Goal: Transaction & Acquisition: Book appointment/travel/reservation

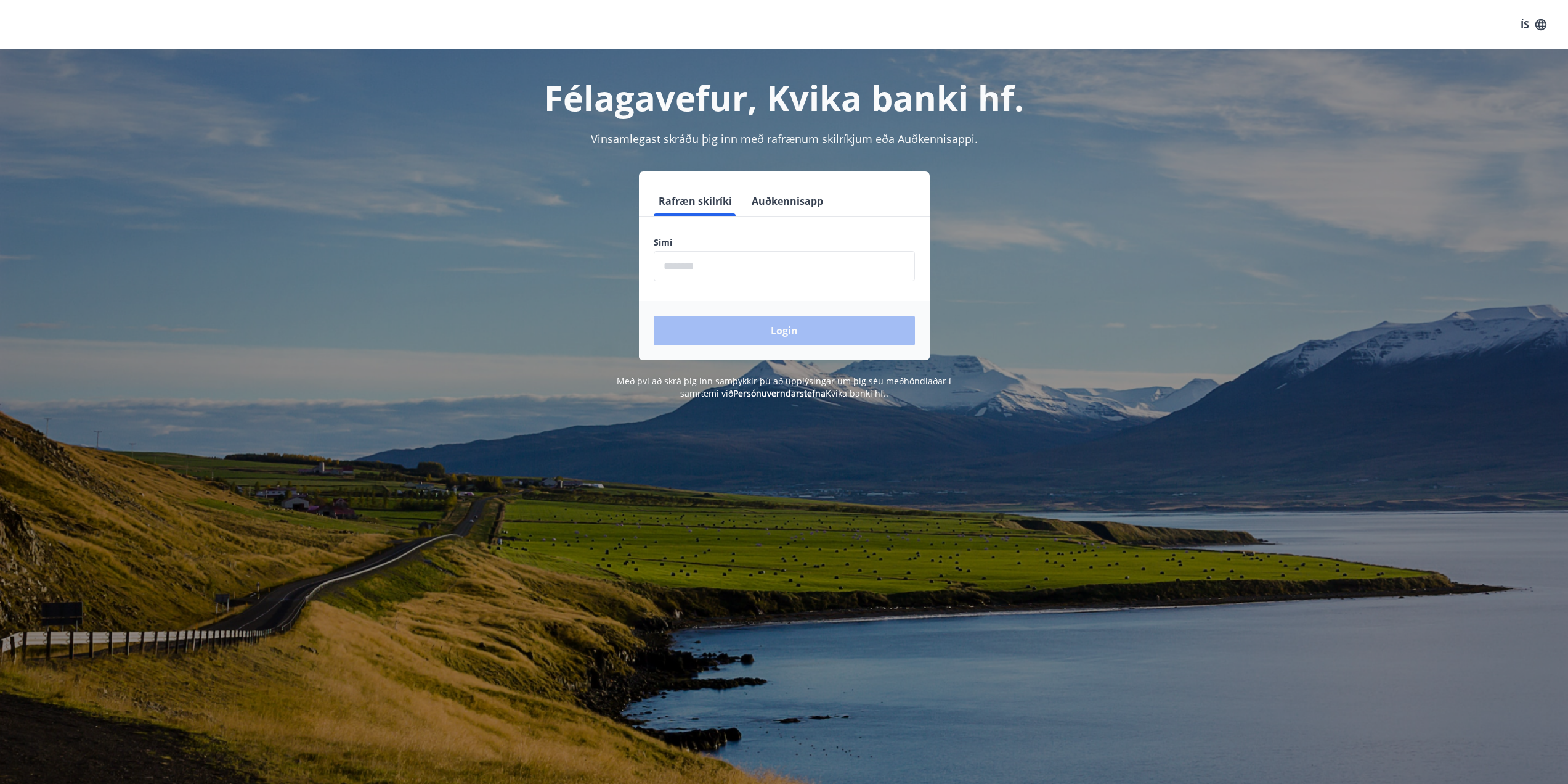
click at [690, 273] on input "phone" at bounding box center [784, 266] width 261 height 30
type input "********"
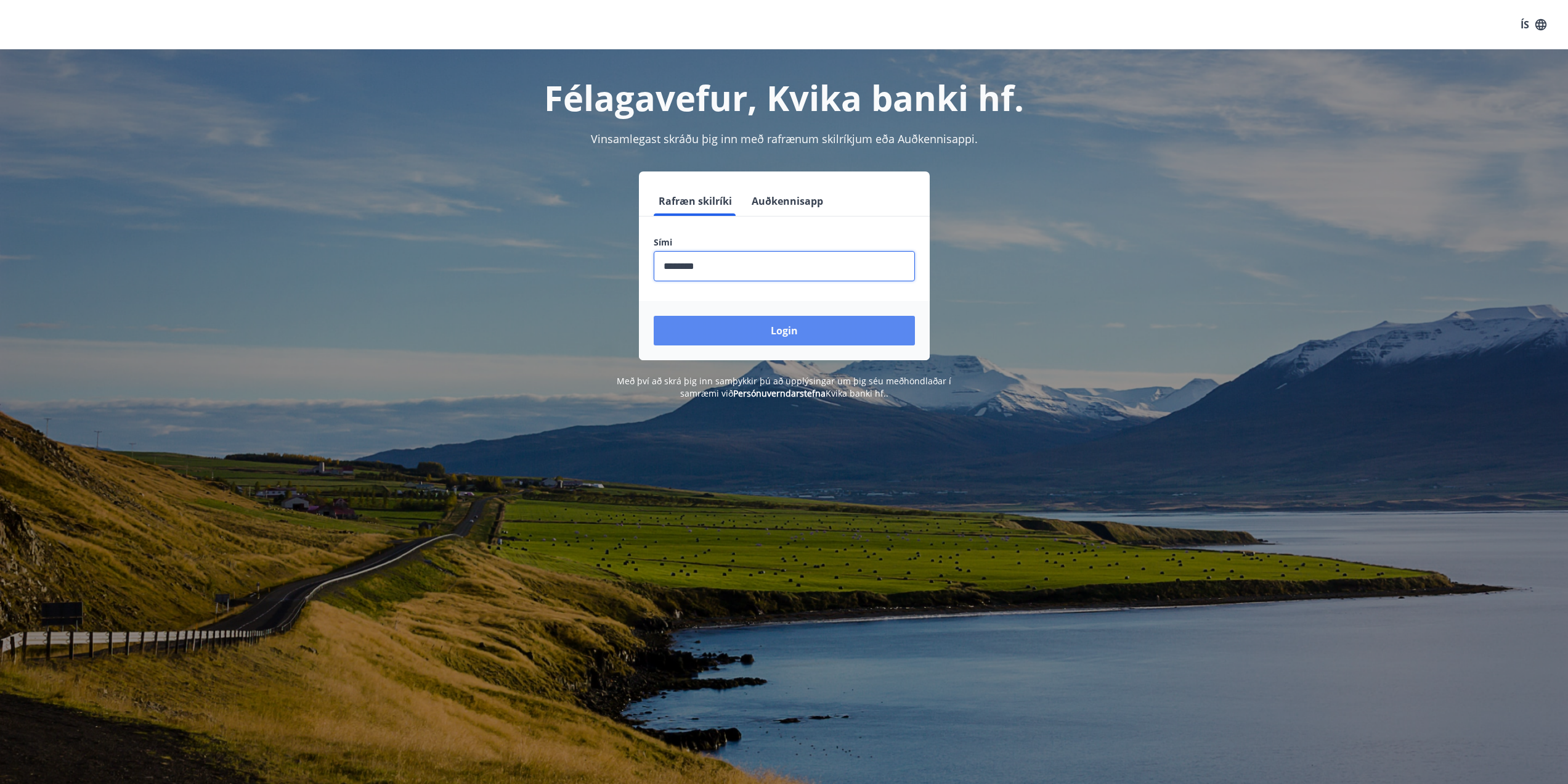
click at [760, 323] on button "Login" at bounding box center [784, 330] width 261 height 29
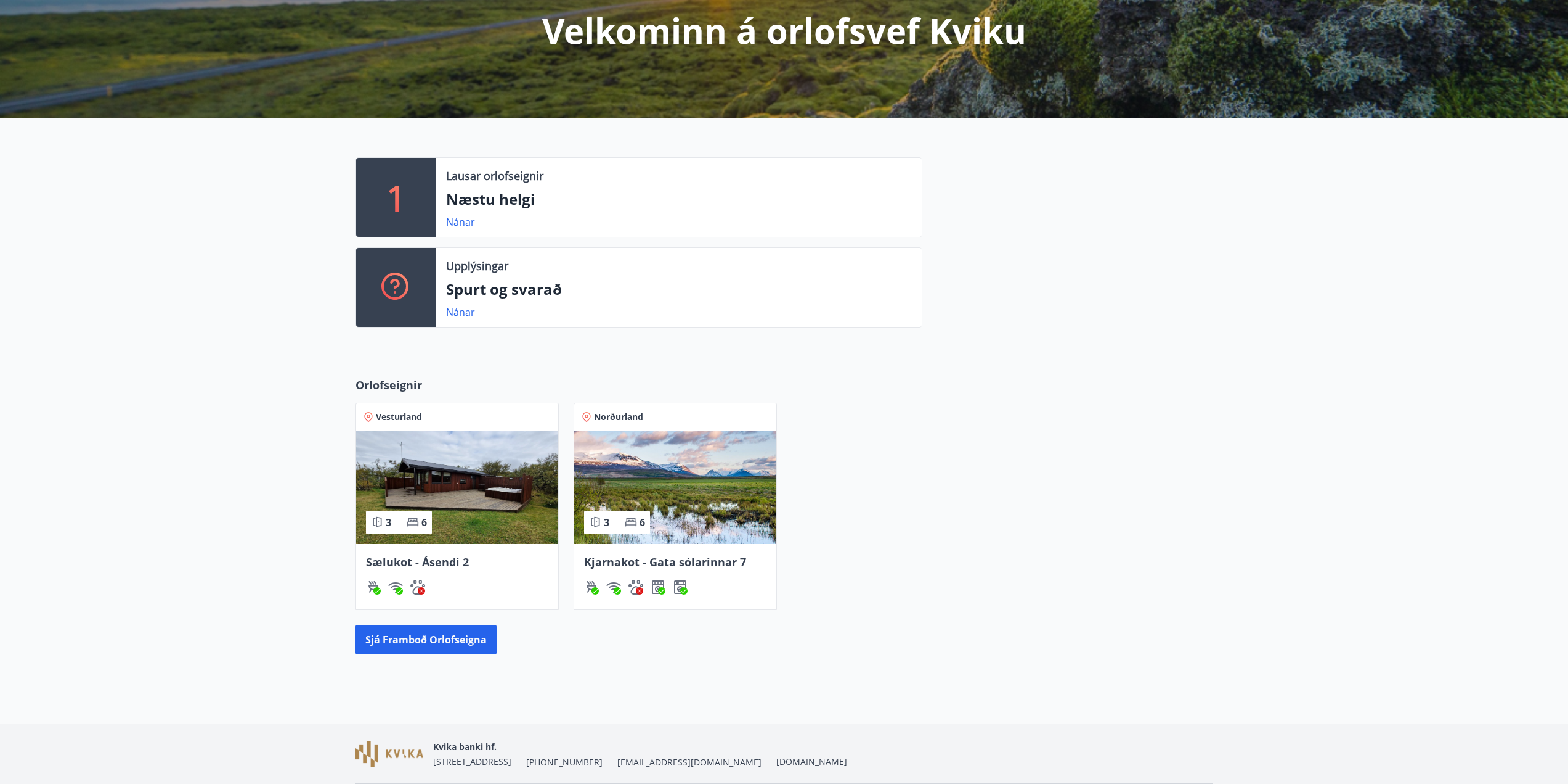
scroll to position [185, 0]
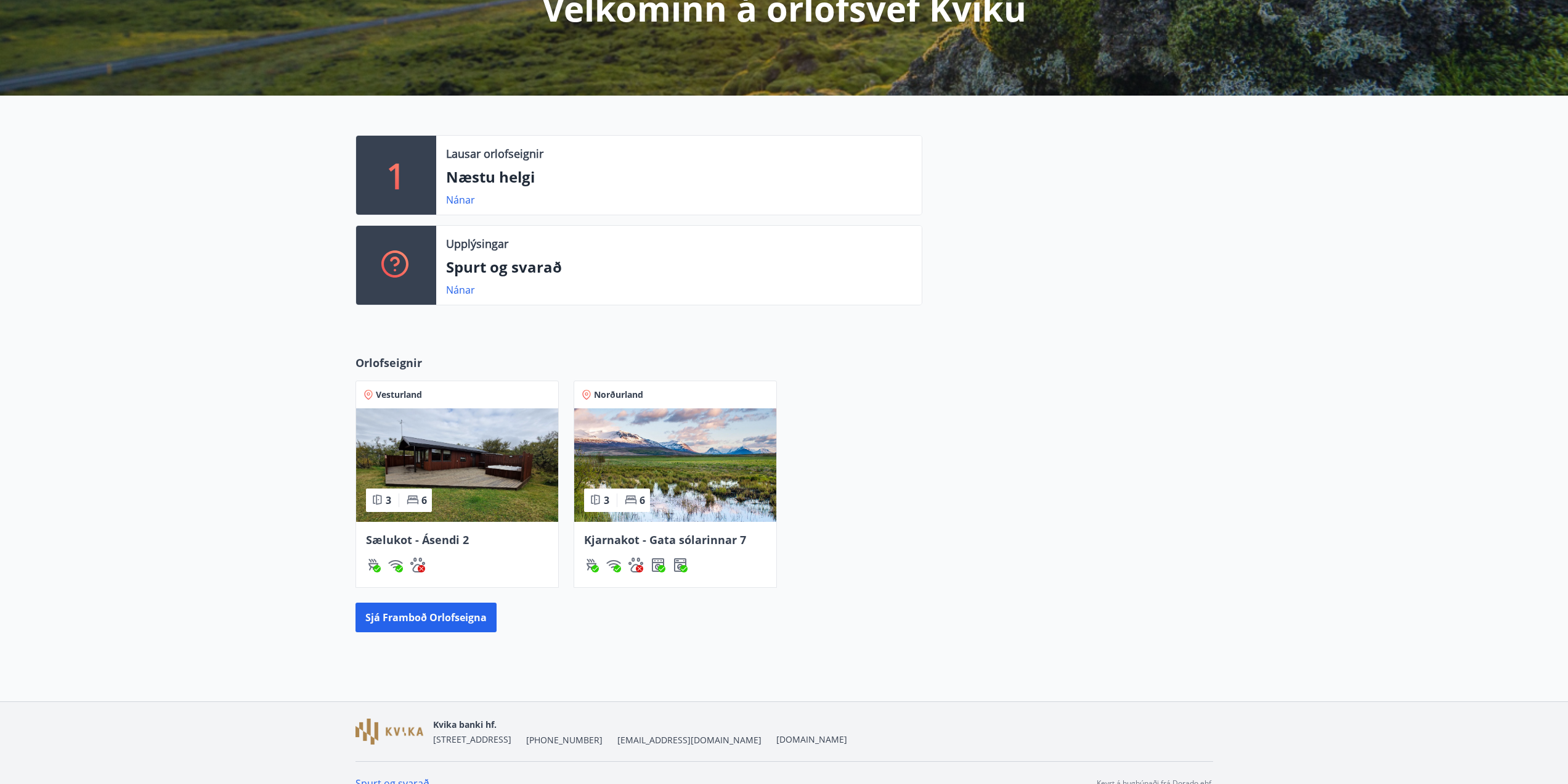
click at [705, 447] on img at bounding box center [675, 465] width 202 height 114
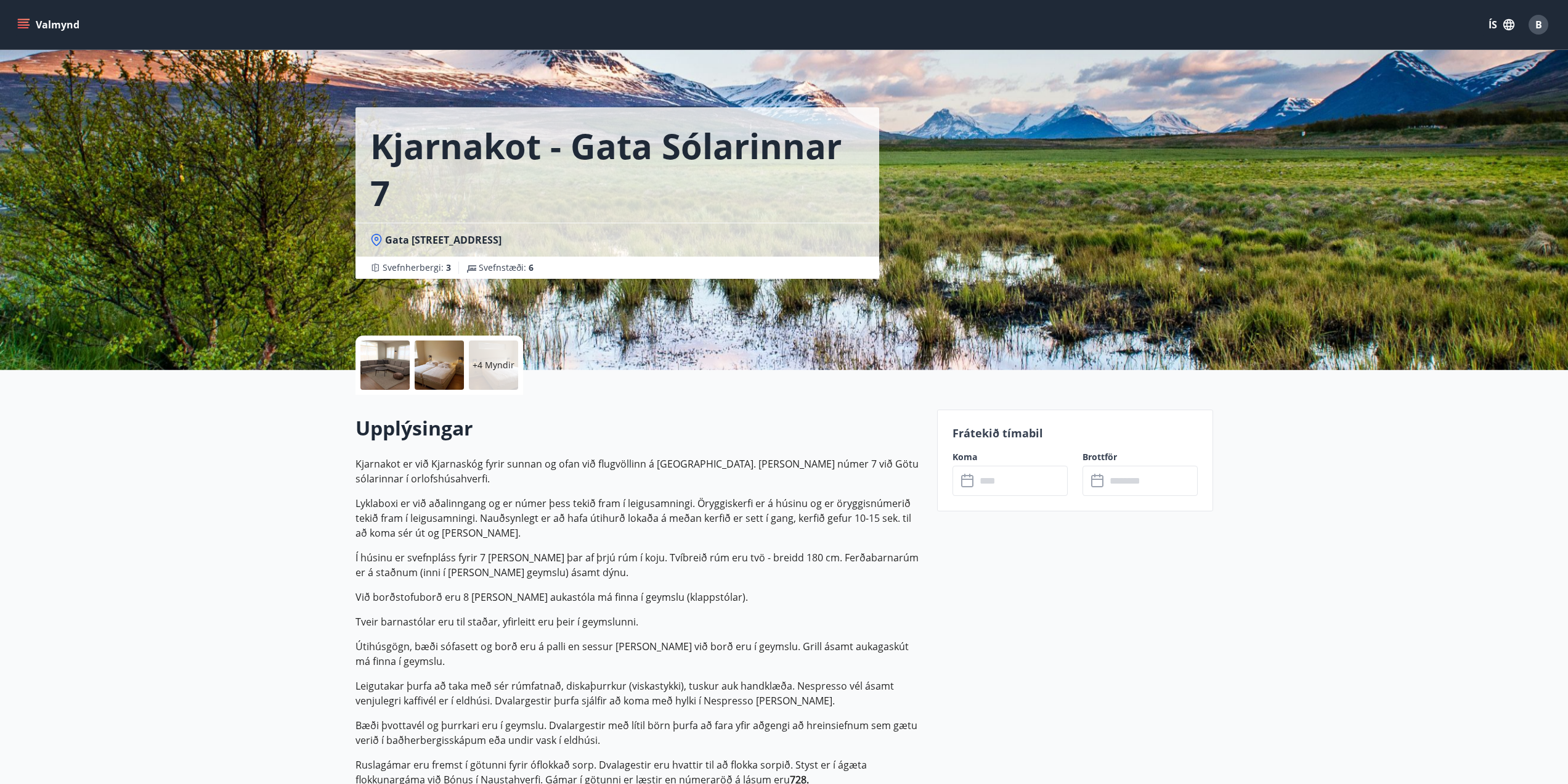
click at [1018, 496] on div "Frátekið tímabil Koma ​ ​ Brottför ​ ​" at bounding box center [1075, 460] width 276 height 102
click at [1013, 484] on input "text" at bounding box center [1022, 480] width 92 height 30
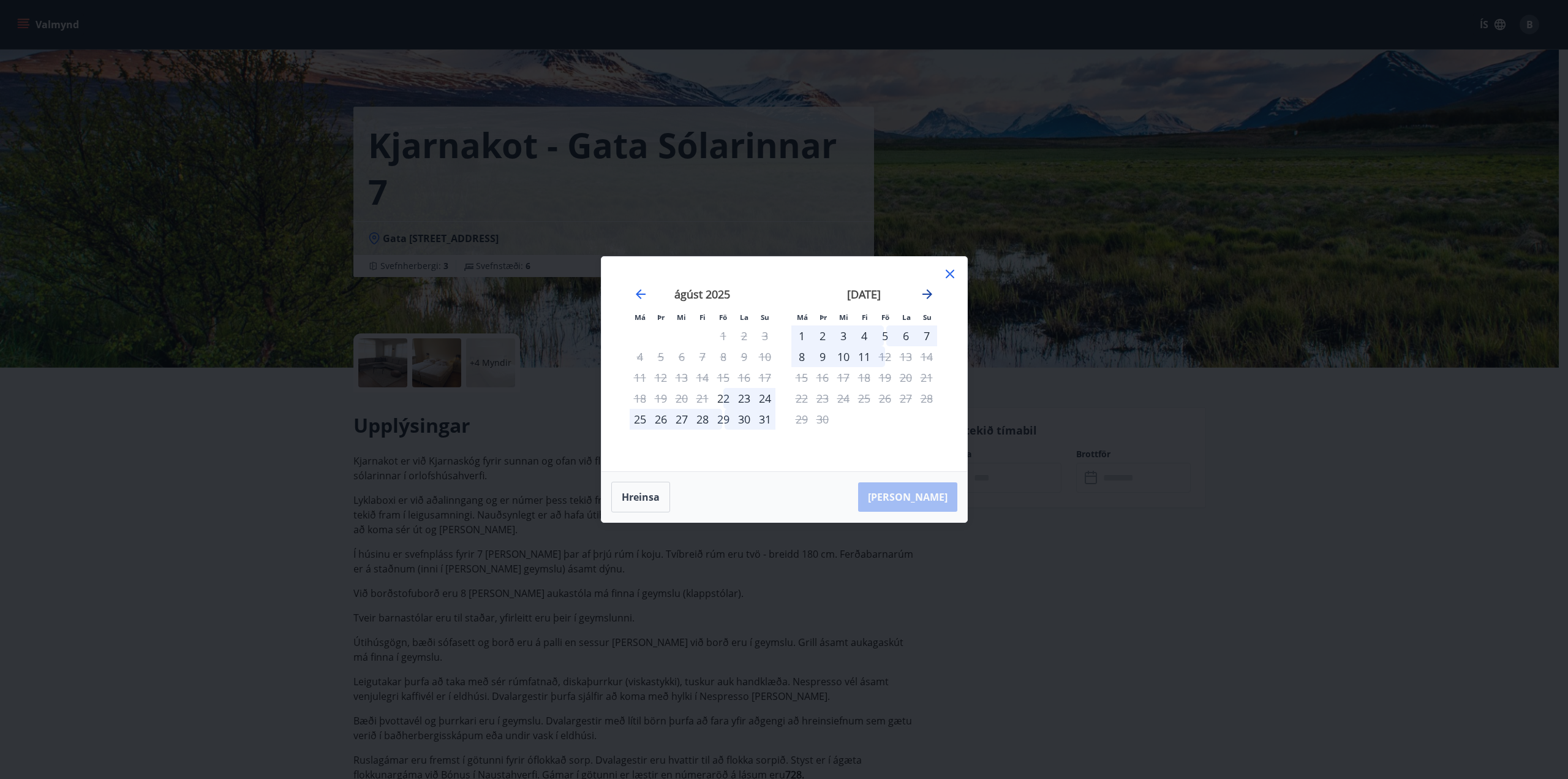
click at [924, 297] on icon "Move forward to switch to the next month." at bounding box center [928, 294] width 15 height 15
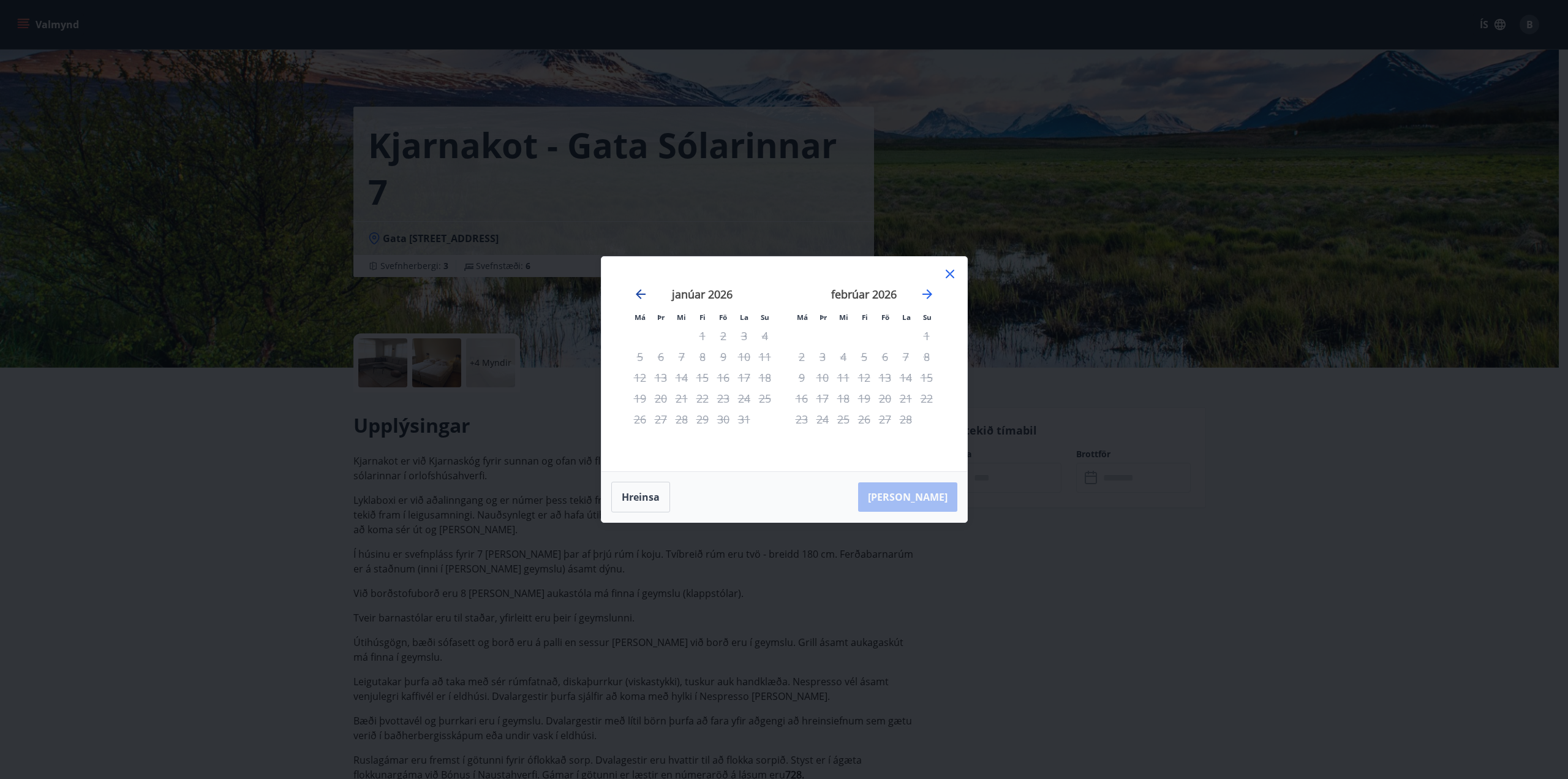
click at [634, 292] on icon "Move backward to switch to the previous month." at bounding box center [640, 294] width 15 height 15
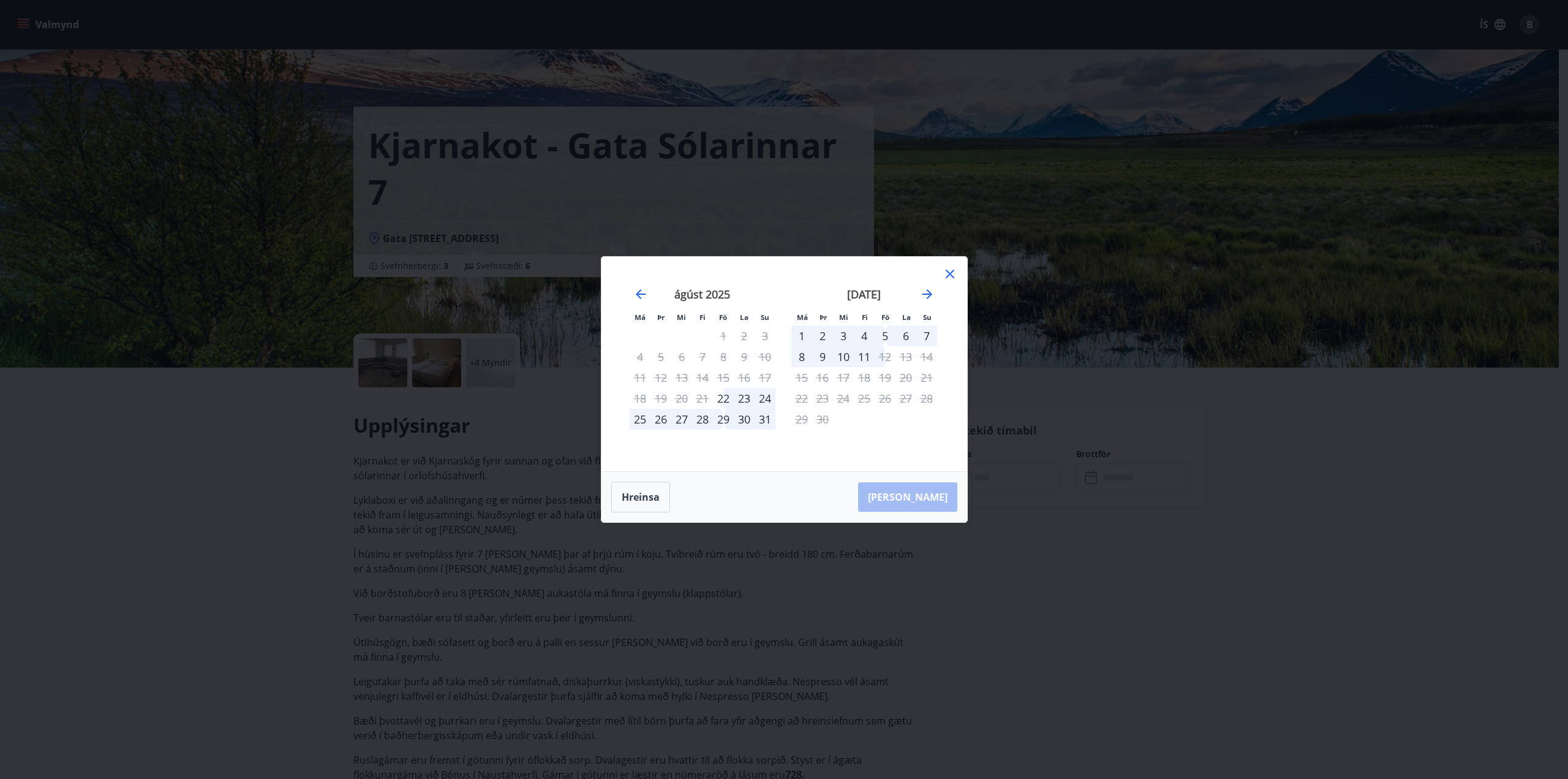
click at [883, 337] on div "5" at bounding box center [885, 336] width 21 height 21
click at [815, 355] on div "9" at bounding box center [823, 357] width 21 height 21
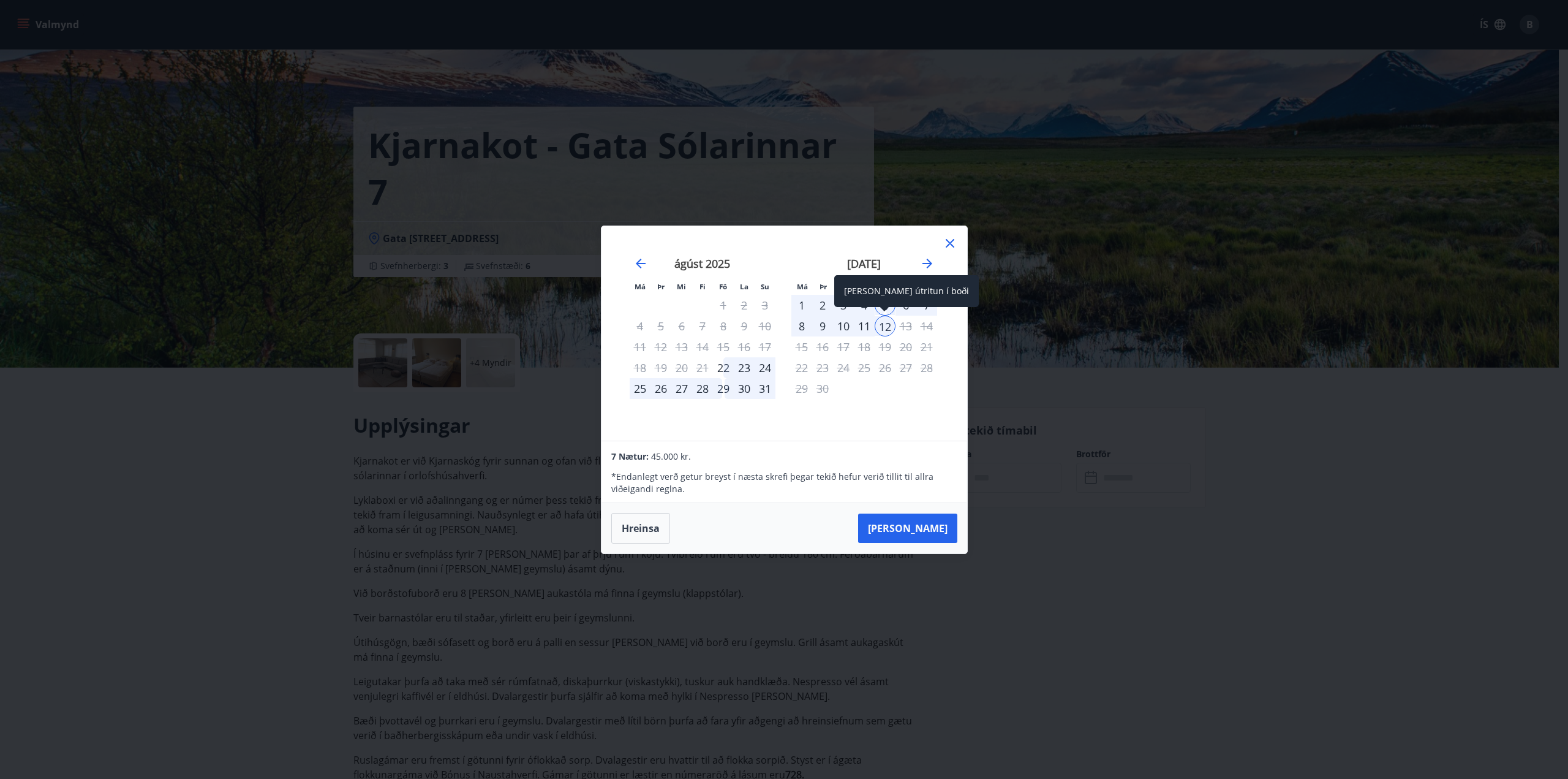
click at [881, 327] on div "12" at bounding box center [885, 326] width 21 height 21
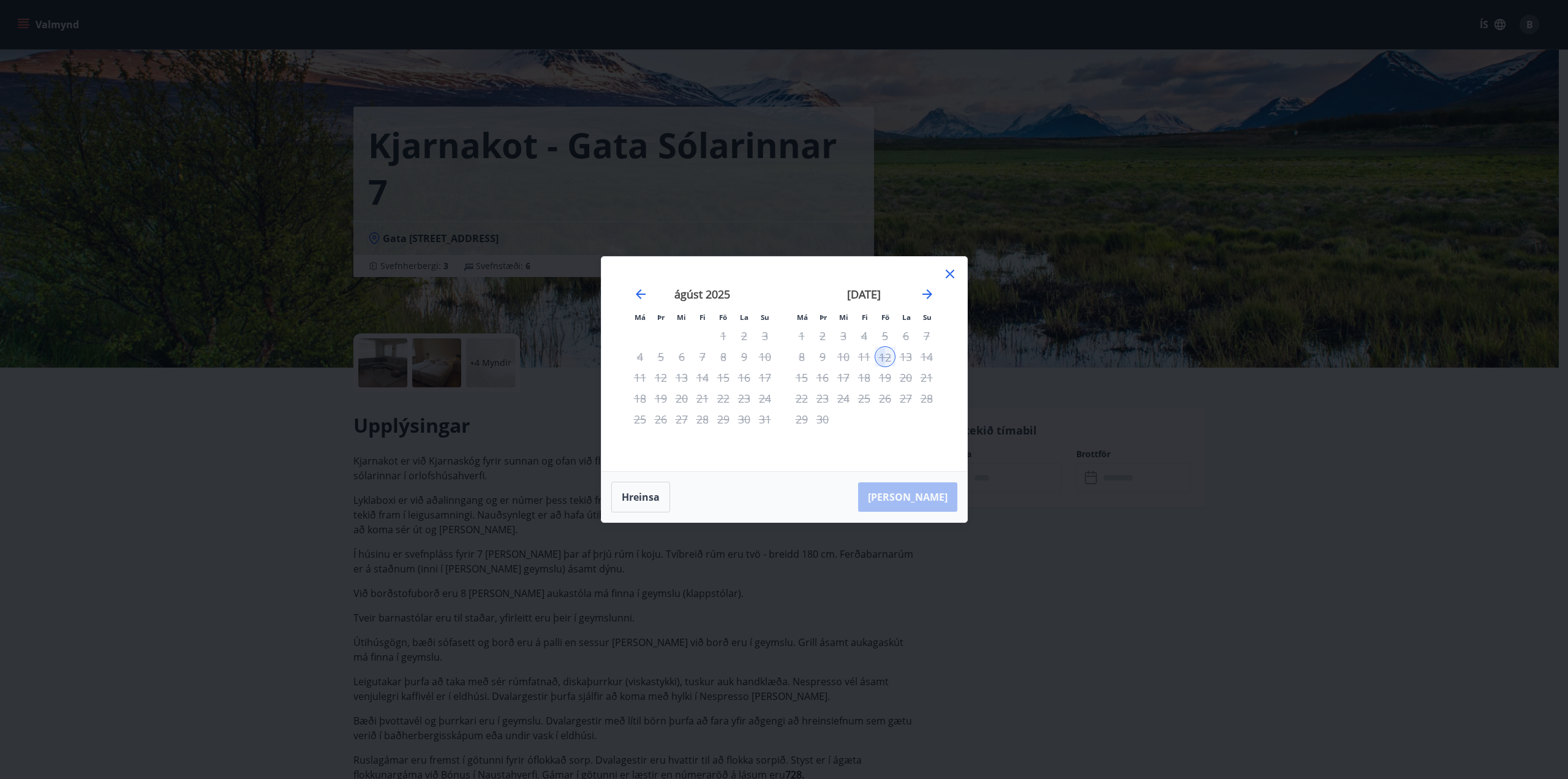
click at [865, 340] on div "4" at bounding box center [864, 336] width 21 height 21
click at [880, 336] on div "5" at bounding box center [885, 336] width 21 height 21
click at [646, 296] on icon "Move backward to switch to the previous month." at bounding box center [640, 294] width 15 height 15
click at [656, 492] on button "Hreinsa" at bounding box center [640, 496] width 59 height 31
click at [643, 500] on button "Hreinsa" at bounding box center [640, 496] width 59 height 31
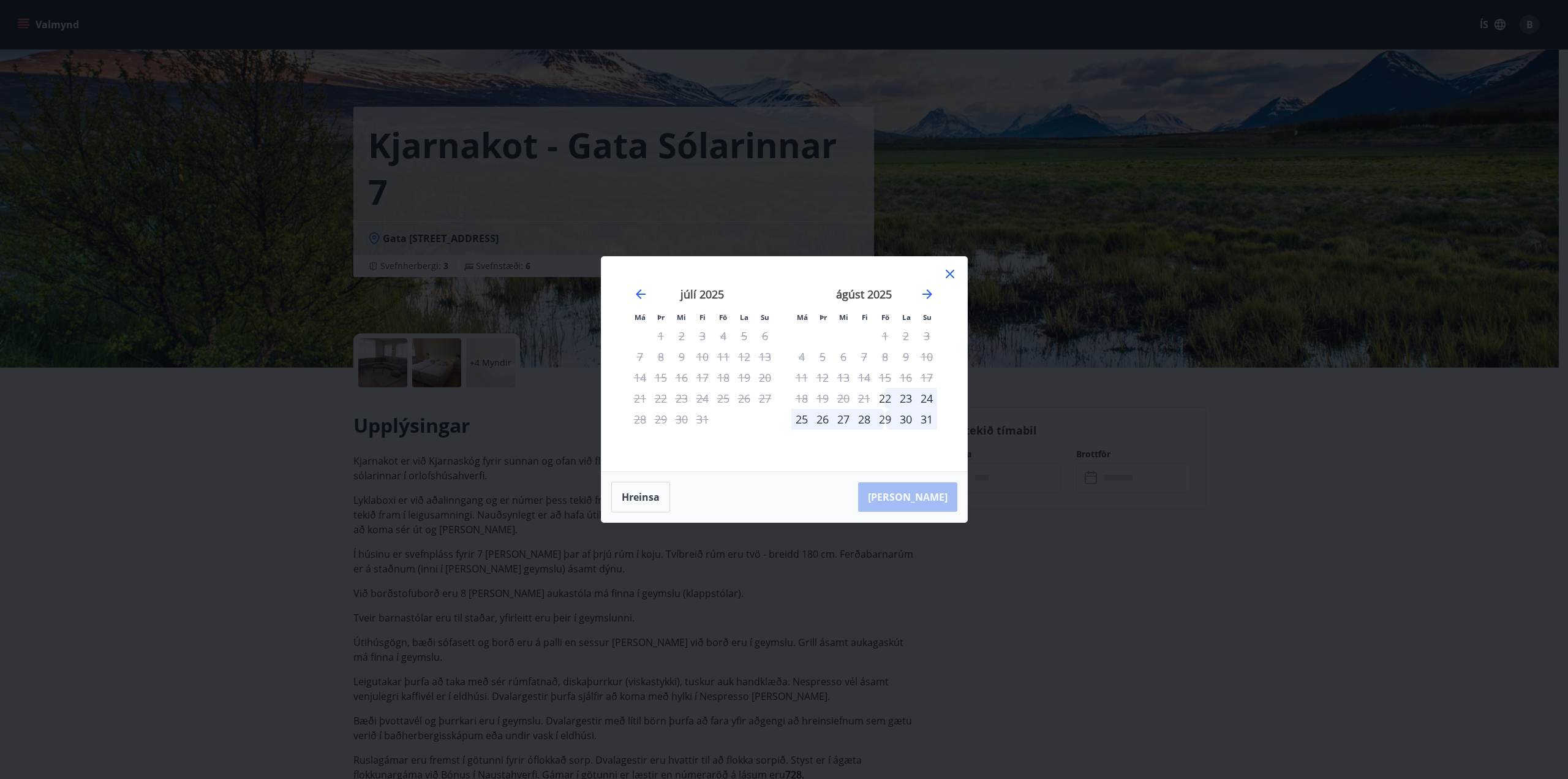
click at [910, 397] on div "23" at bounding box center [906, 398] width 21 height 21
click at [860, 422] on div "28" at bounding box center [864, 419] width 21 height 21
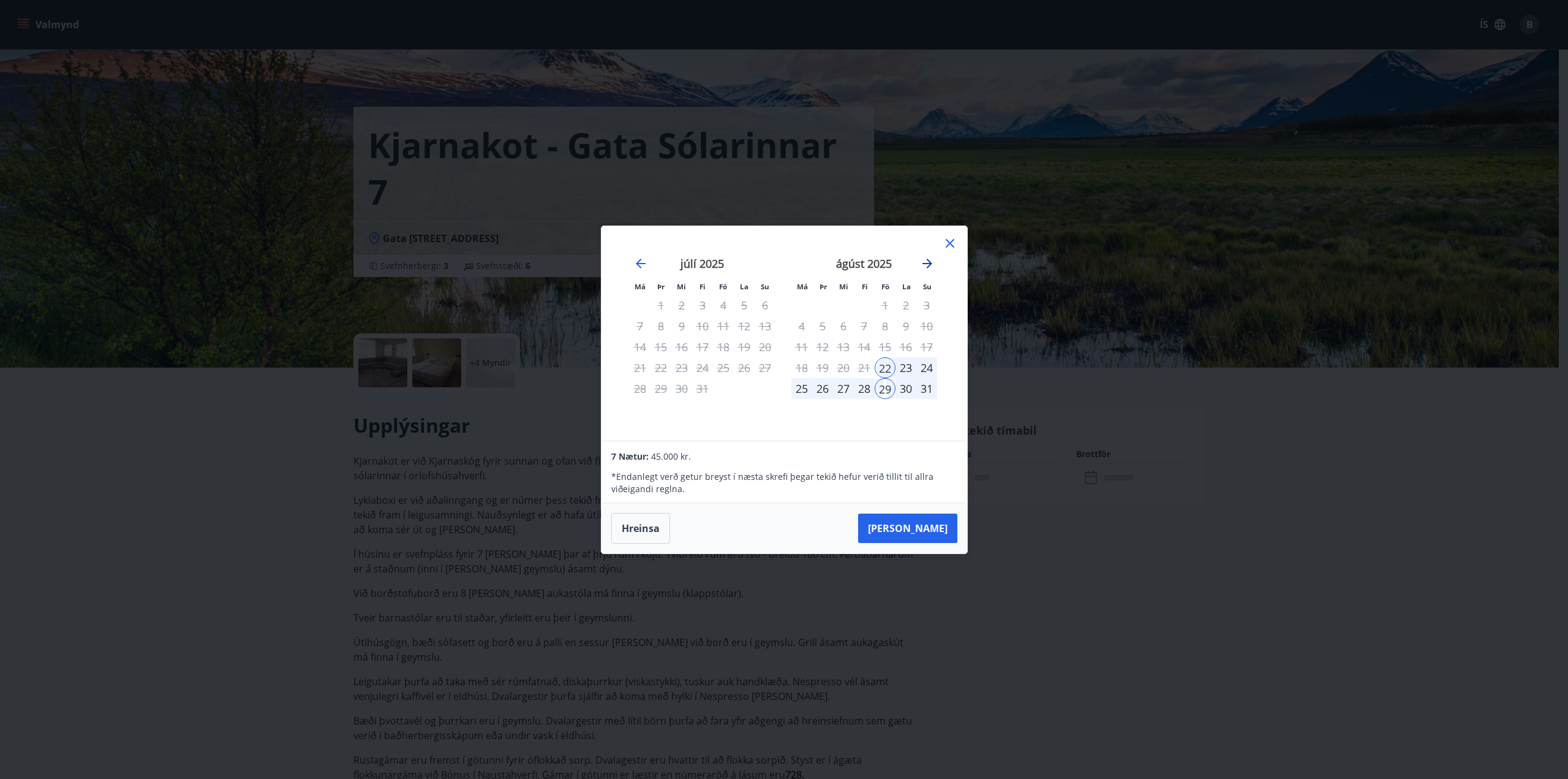
click at [926, 265] on icon "Move forward to switch to the next month." at bounding box center [928, 263] width 15 height 15
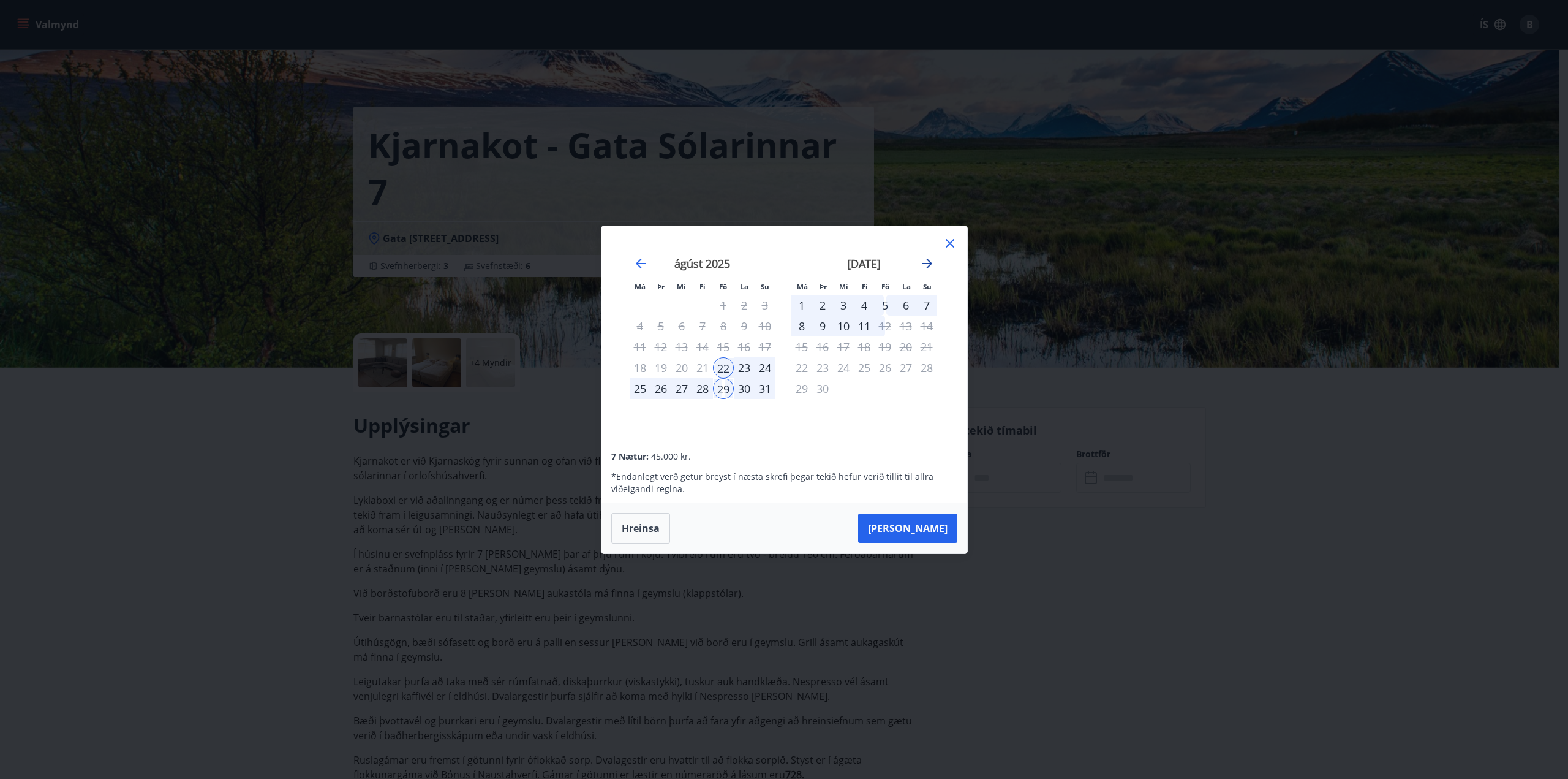
click at [931, 266] on icon "Move forward to switch to the next month." at bounding box center [928, 263] width 15 height 15
click at [931, 266] on icon "Move forward to switch to the next month." at bounding box center [928, 263] width 15 height 15
click at [930, 266] on icon "Move forward to switch to the next month." at bounding box center [928, 263] width 15 height 15
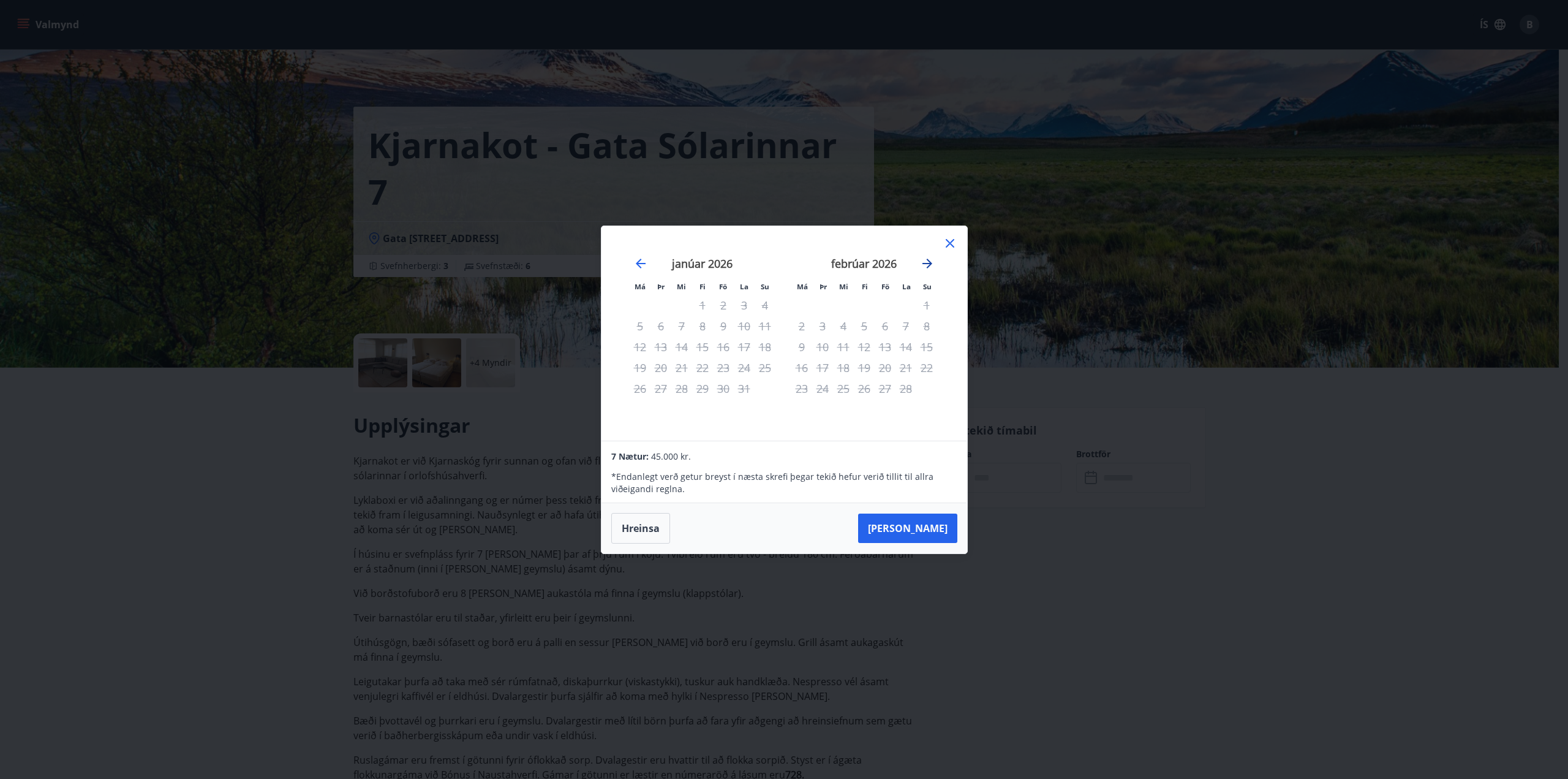
click at [930, 267] on icon "Move forward to switch to the next month." at bounding box center [928, 263] width 15 height 15
click at [649, 535] on button "Hreinsa" at bounding box center [640, 528] width 59 height 31
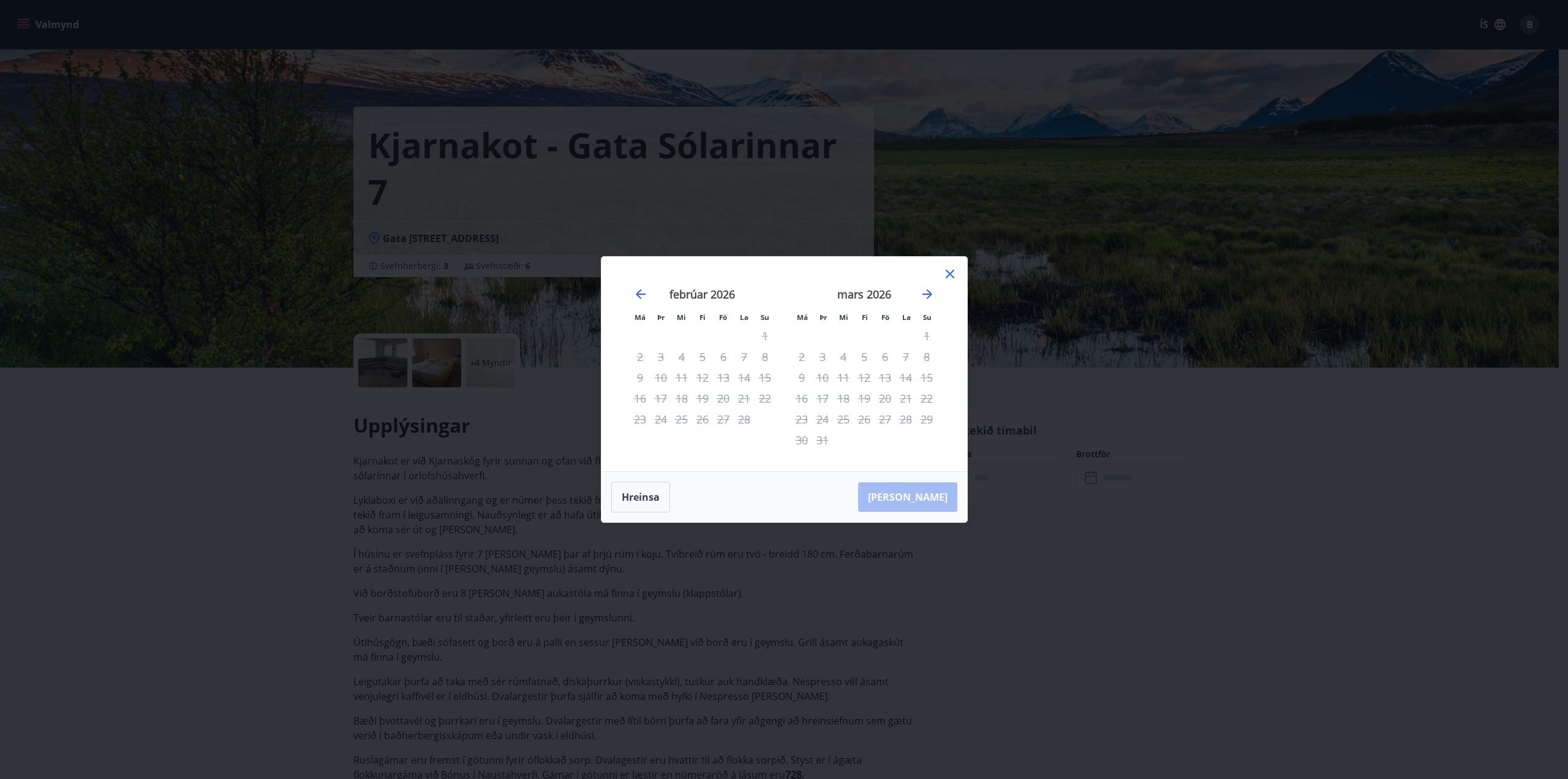
click at [943, 275] on icon at bounding box center [950, 274] width 15 height 15
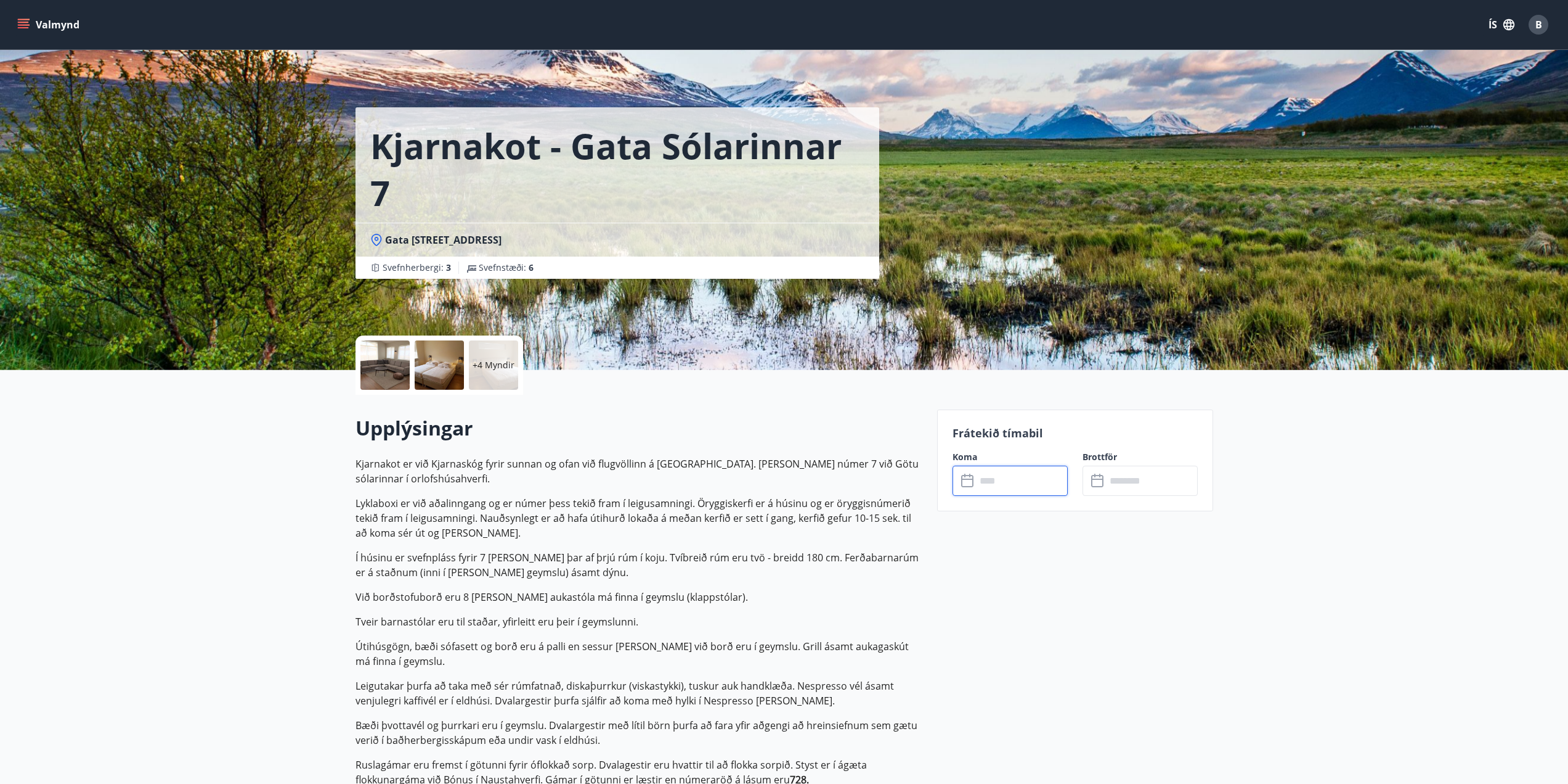
scroll to position [185, 0]
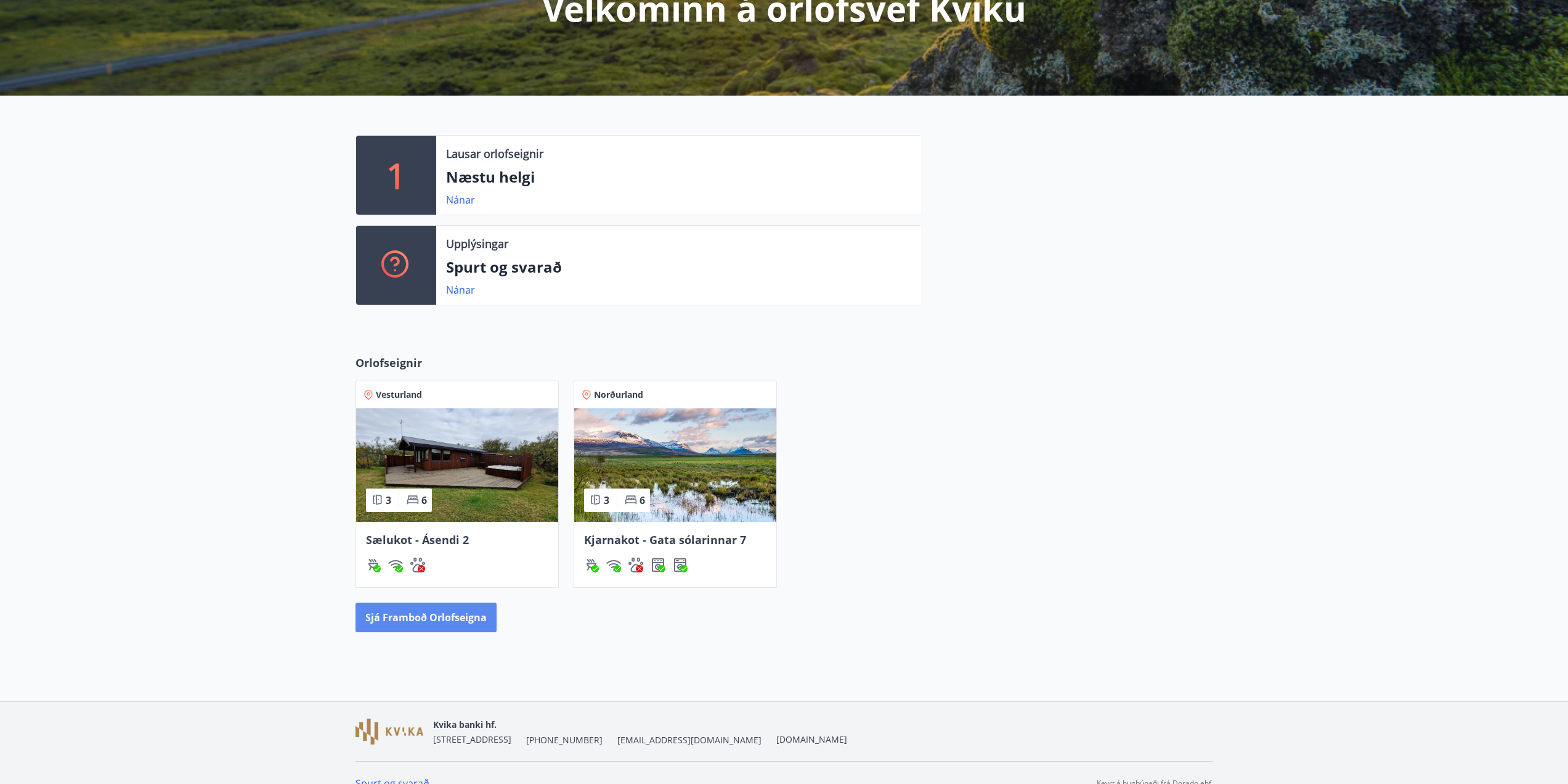
click at [407, 611] on button "Sjá framboð orlofseigna" at bounding box center [425, 617] width 141 height 29
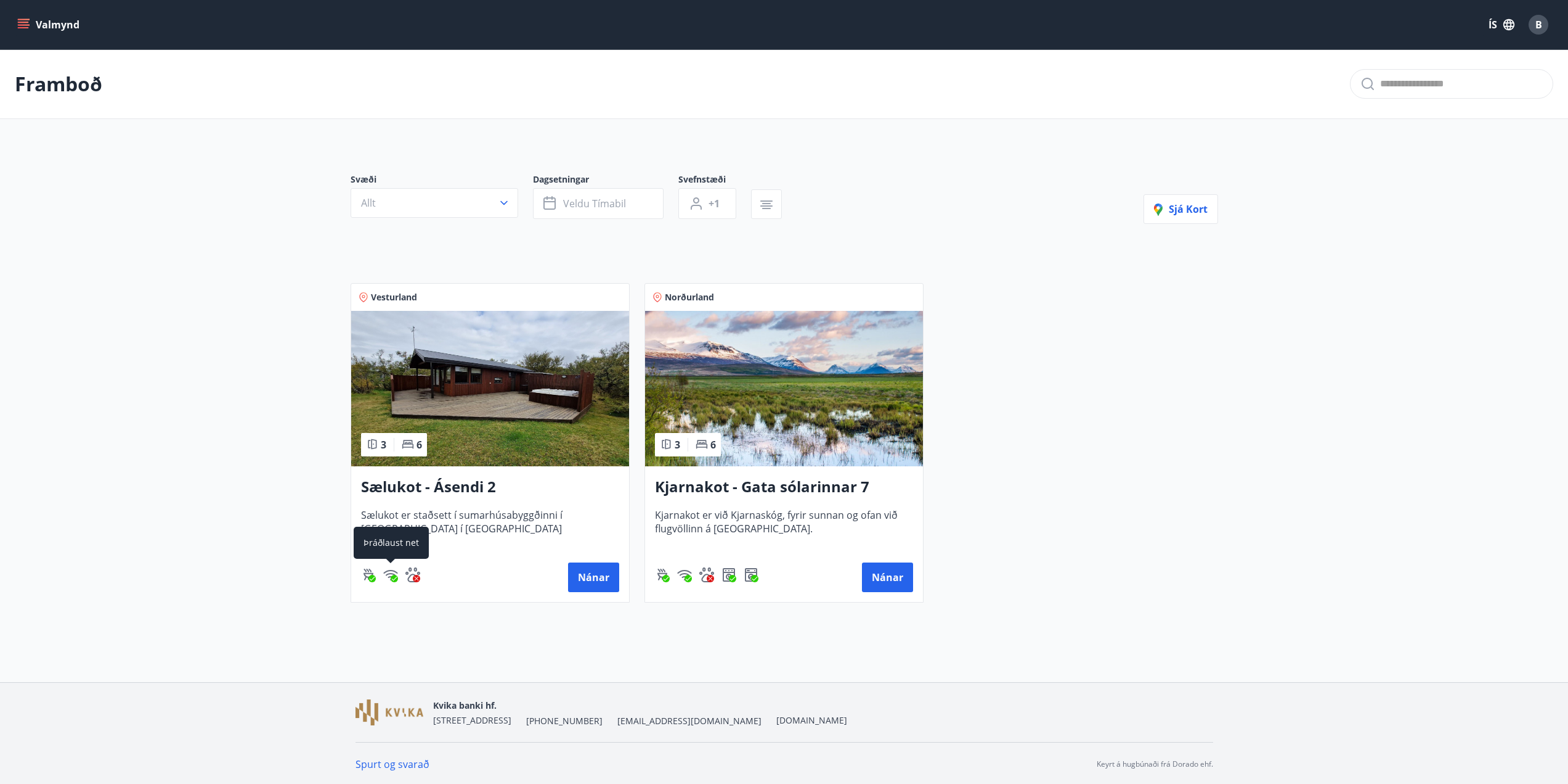
scroll to position [2, 0]
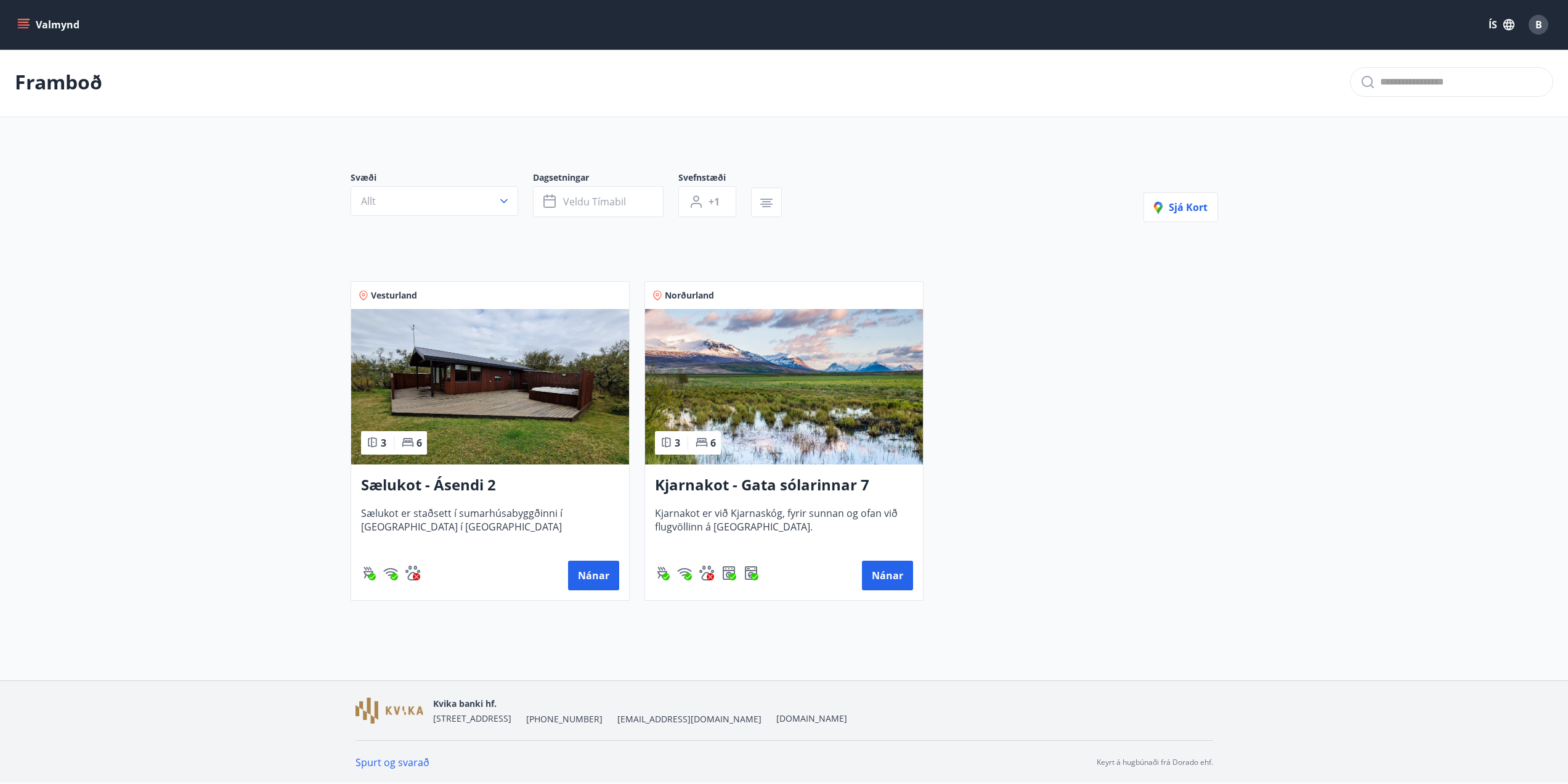
click at [886, 551] on div "Kjarnakot - Gata sólarinnar 7 Kjarnakot er við Kjarnaskóg, fyrir sunnan og ofan…" at bounding box center [784, 532] width 278 height 136
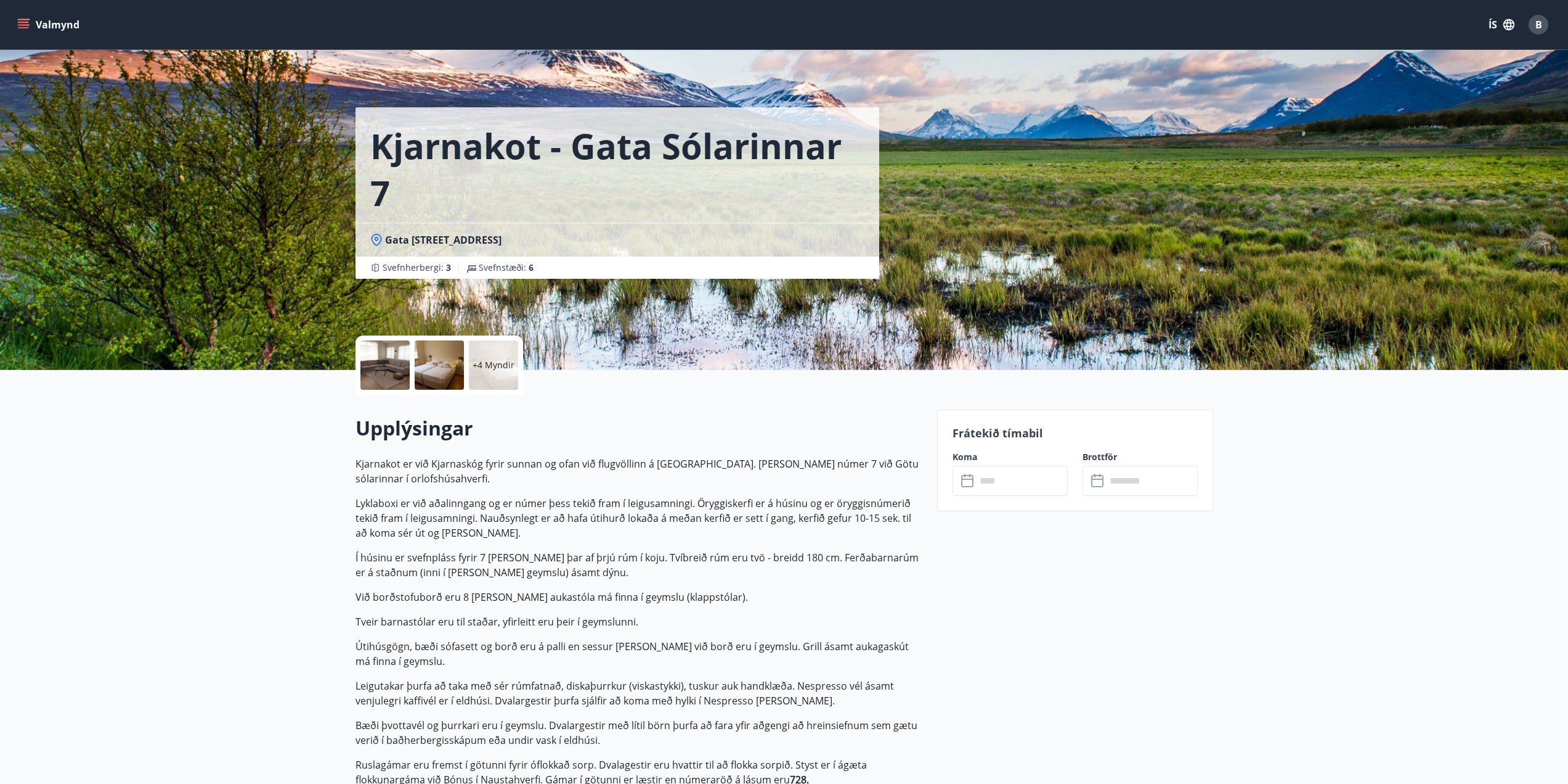
click at [967, 495] on div "​ ​" at bounding box center [1010, 480] width 115 height 30
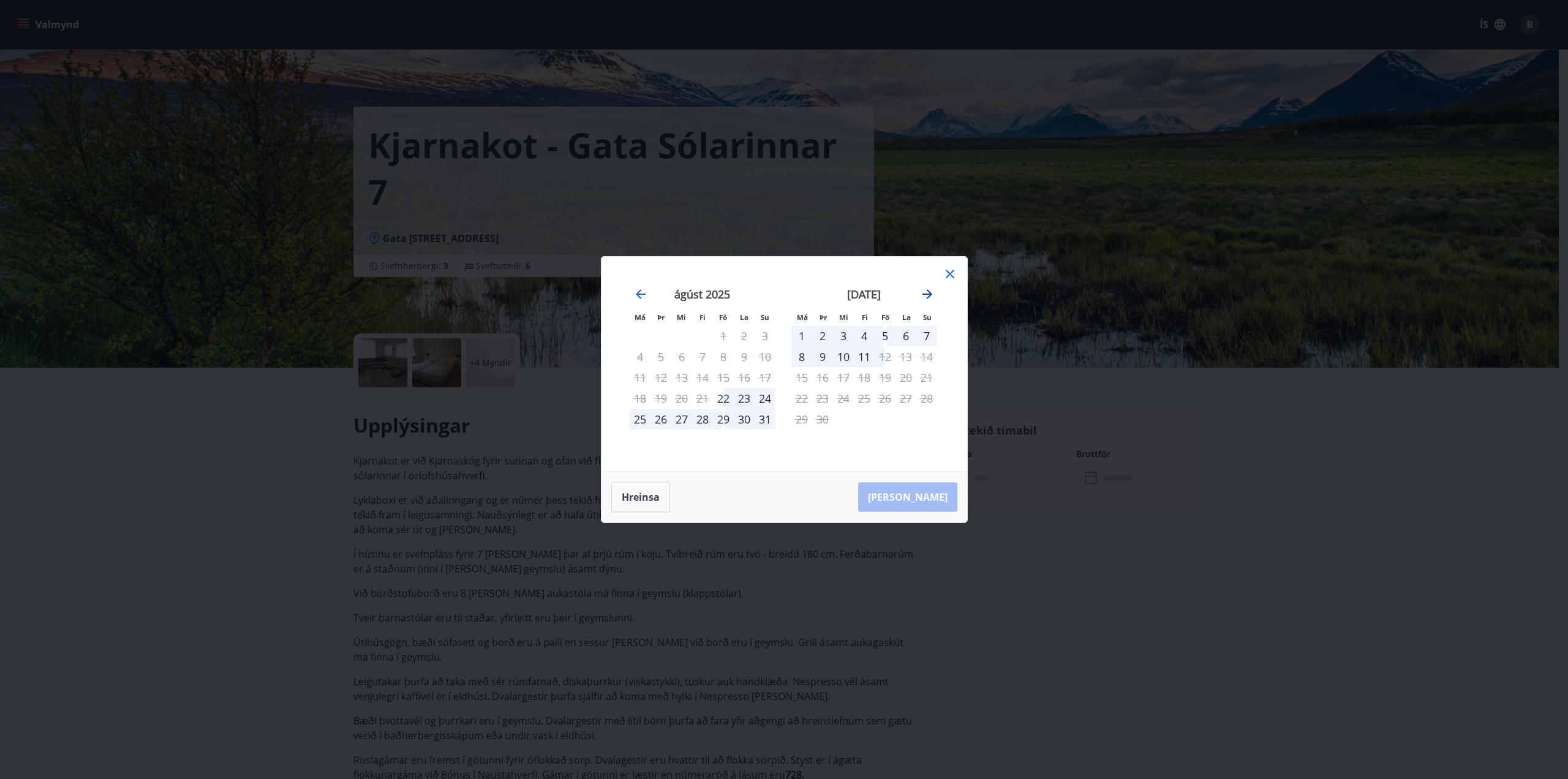
click at [928, 296] on icon "Move forward to switch to the next month." at bounding box center [927, 293] width 10 height 10
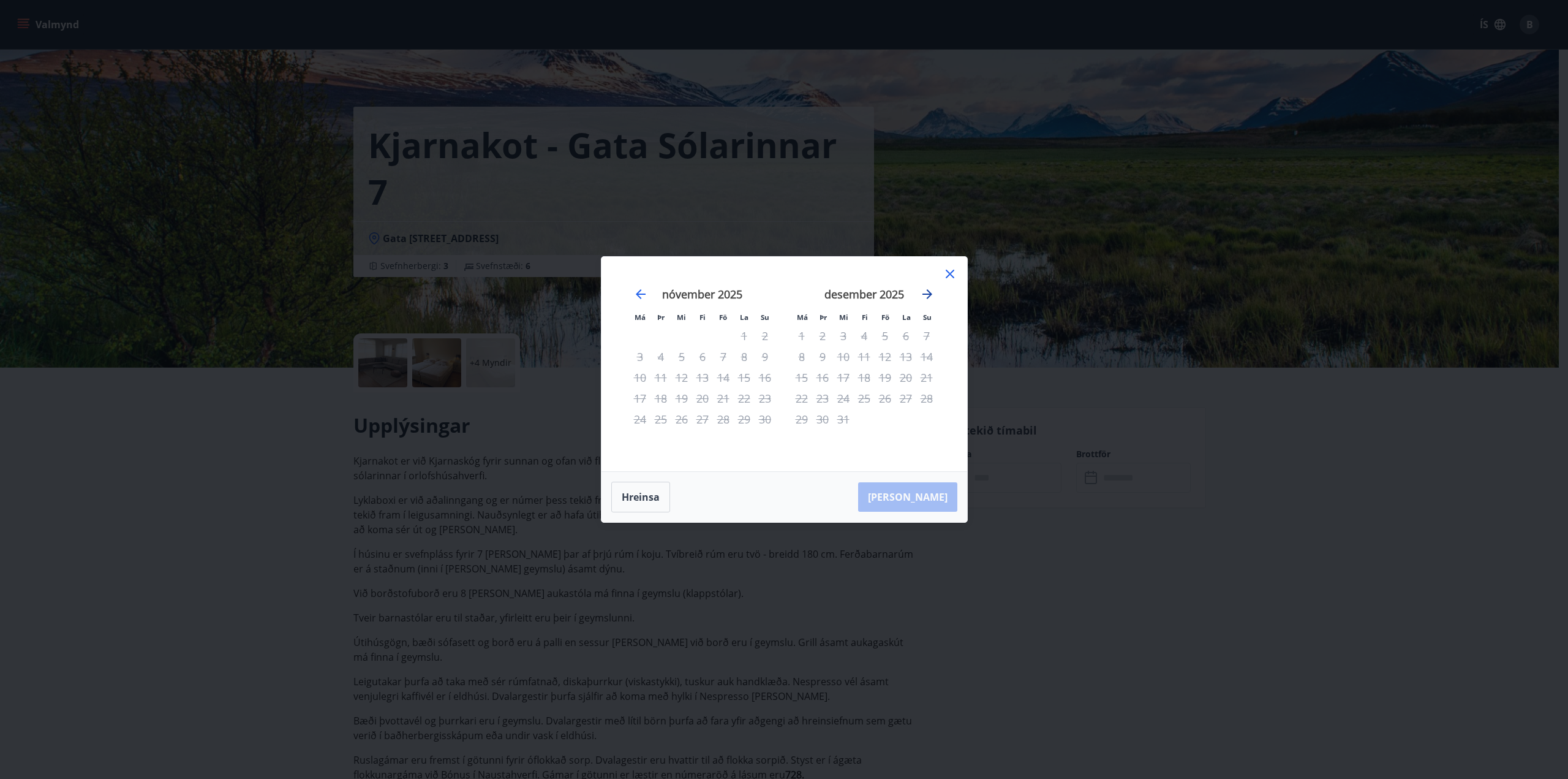
click at [928, 296] on icon "Move forward to switch to the next month." at bounding box center [927, 293] width 10 height 10
click at [934, 293] on icon "Move forward to switch to the next month." at bounding box center [928, 294] width 15 height 15
click at [944, 275] on icon at bounding box center [950, 274] width 15 height 15
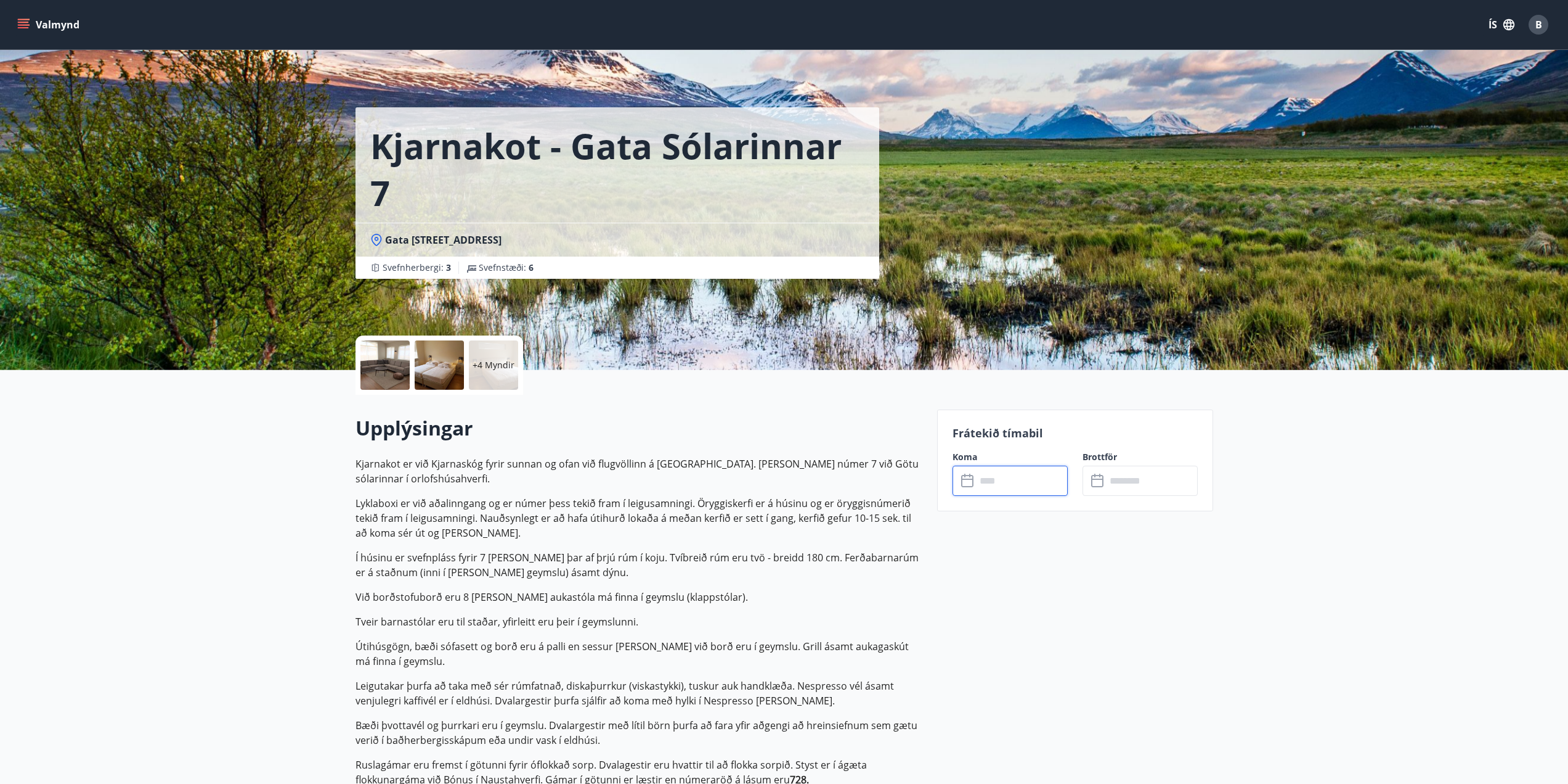
click at [992, 480] on input "text" at bounding box center [1022, 480] width 92 height 30
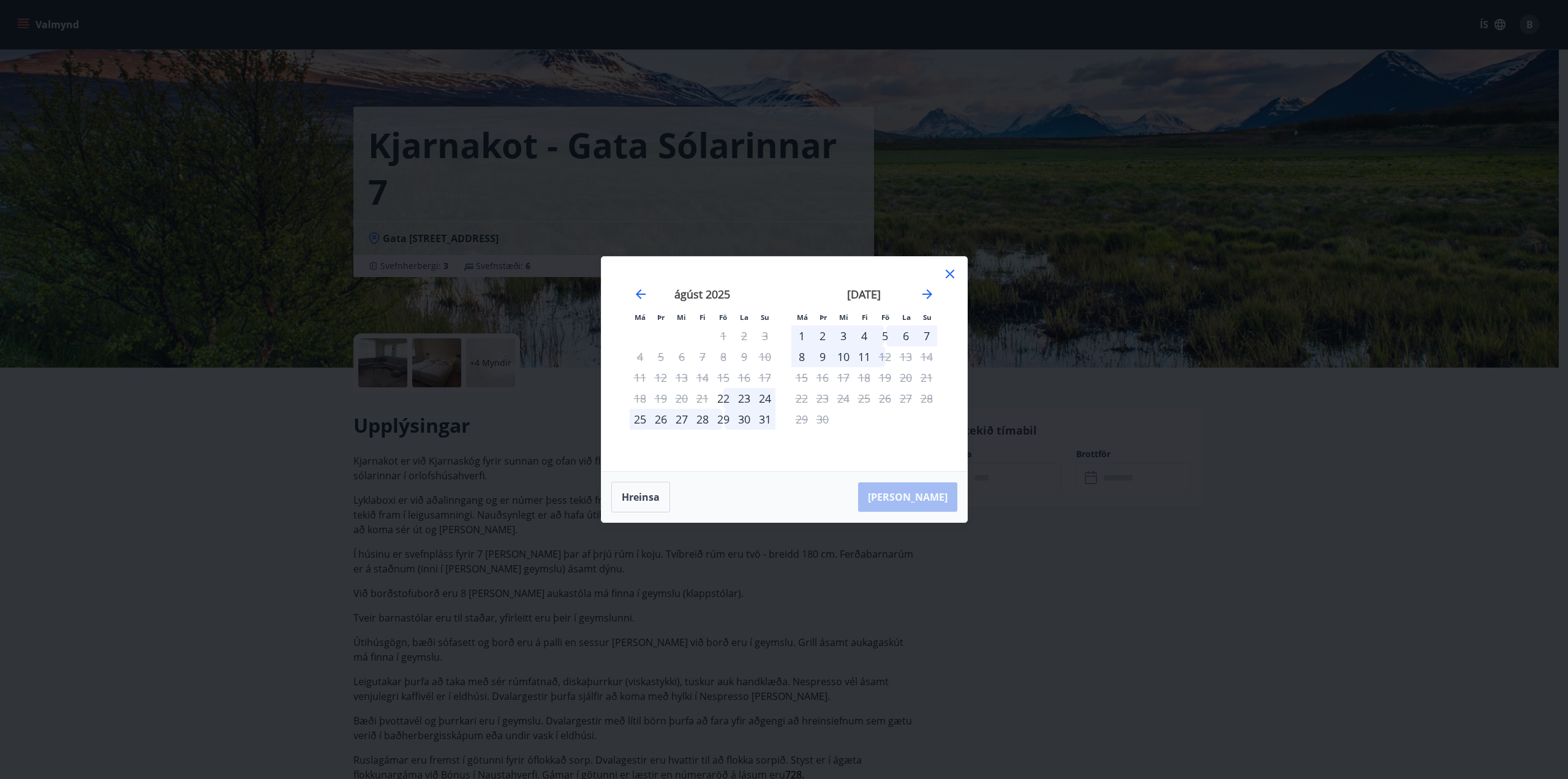
click at [945, 275] on icon at bounding box center [950, 274] width 15 height 15
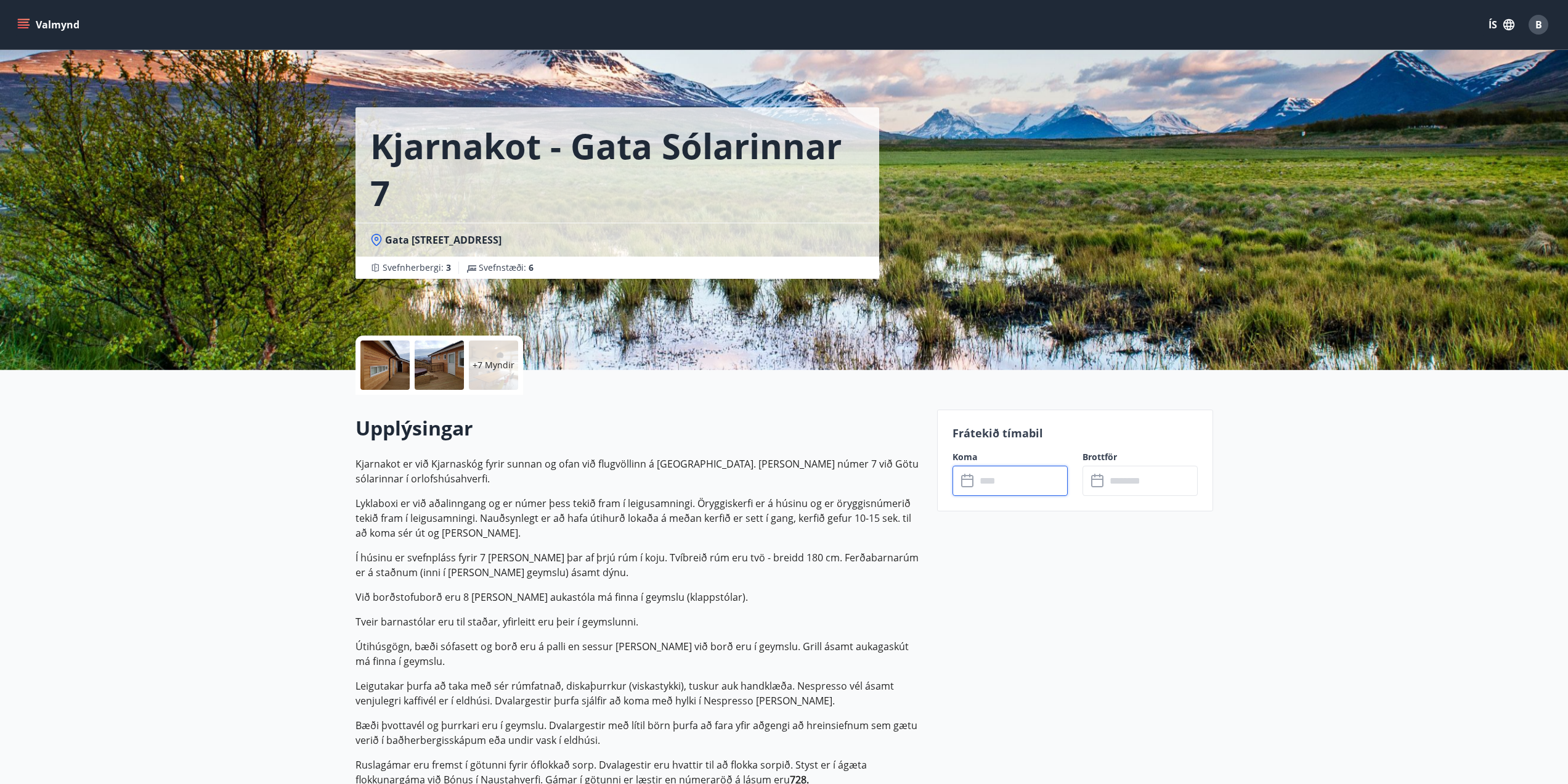
click at [985, 481] on input "text" at bounding box center [1022, 480] width 92 height 30
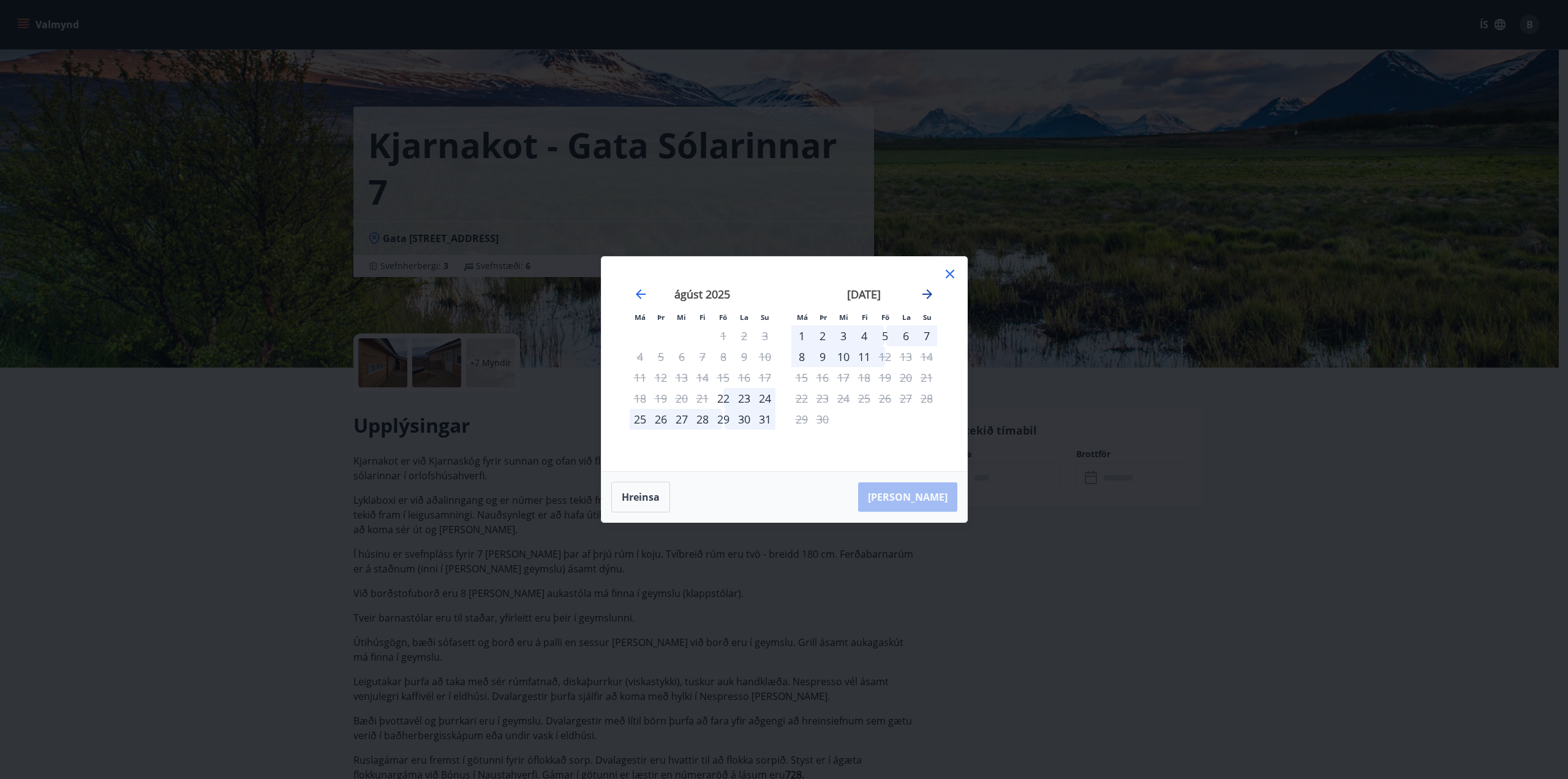
click at [927, 293] on icon "Move forward to switch to the next month." at bounding box center [928, 294] width 15 height 15
click at [947, 275] on icon at bounding box center [949, 273] width 8 height 8
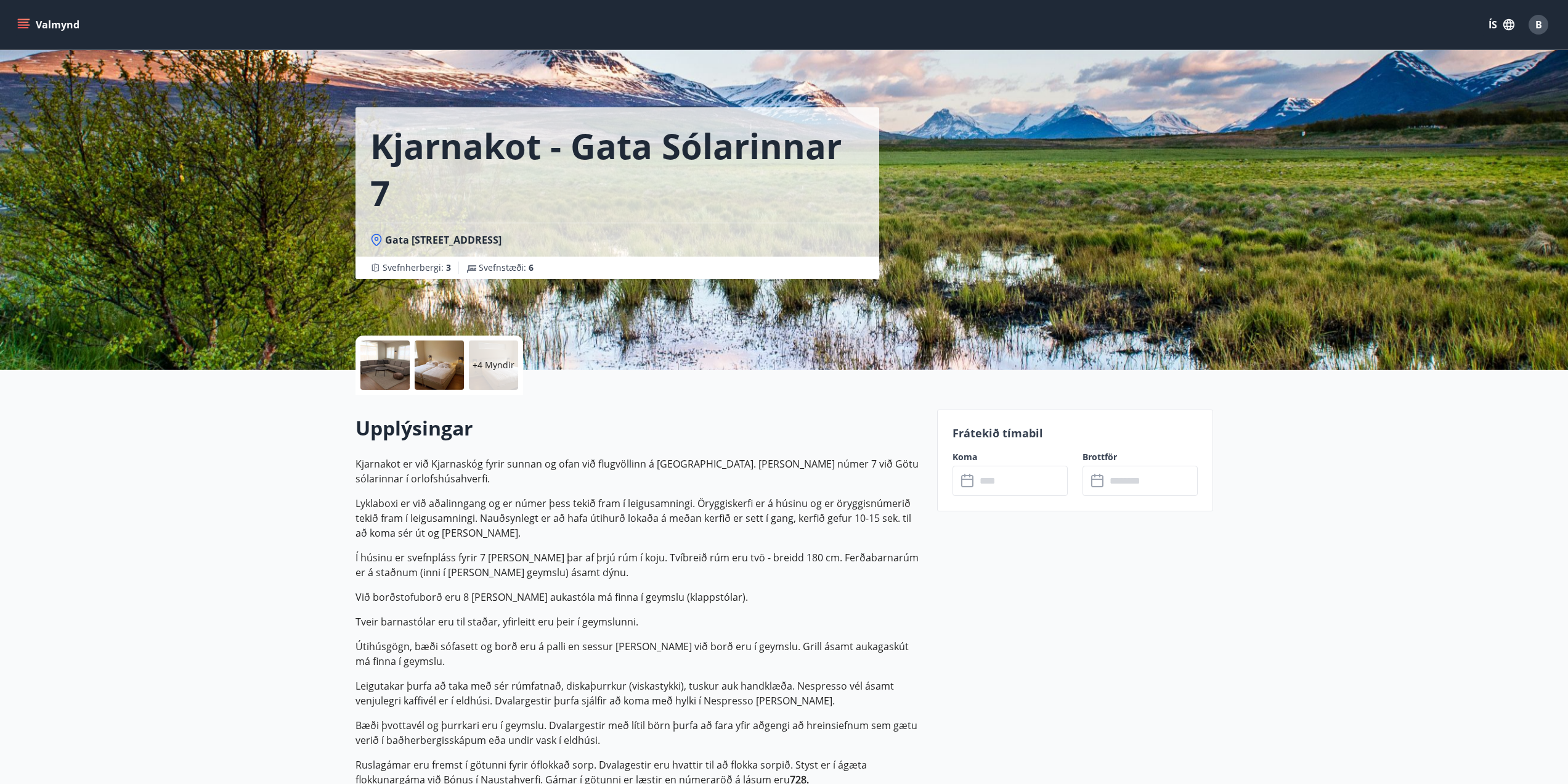
click at [1021, 484] on input "text" at bounding box center [1022, 480] width 92 height 30
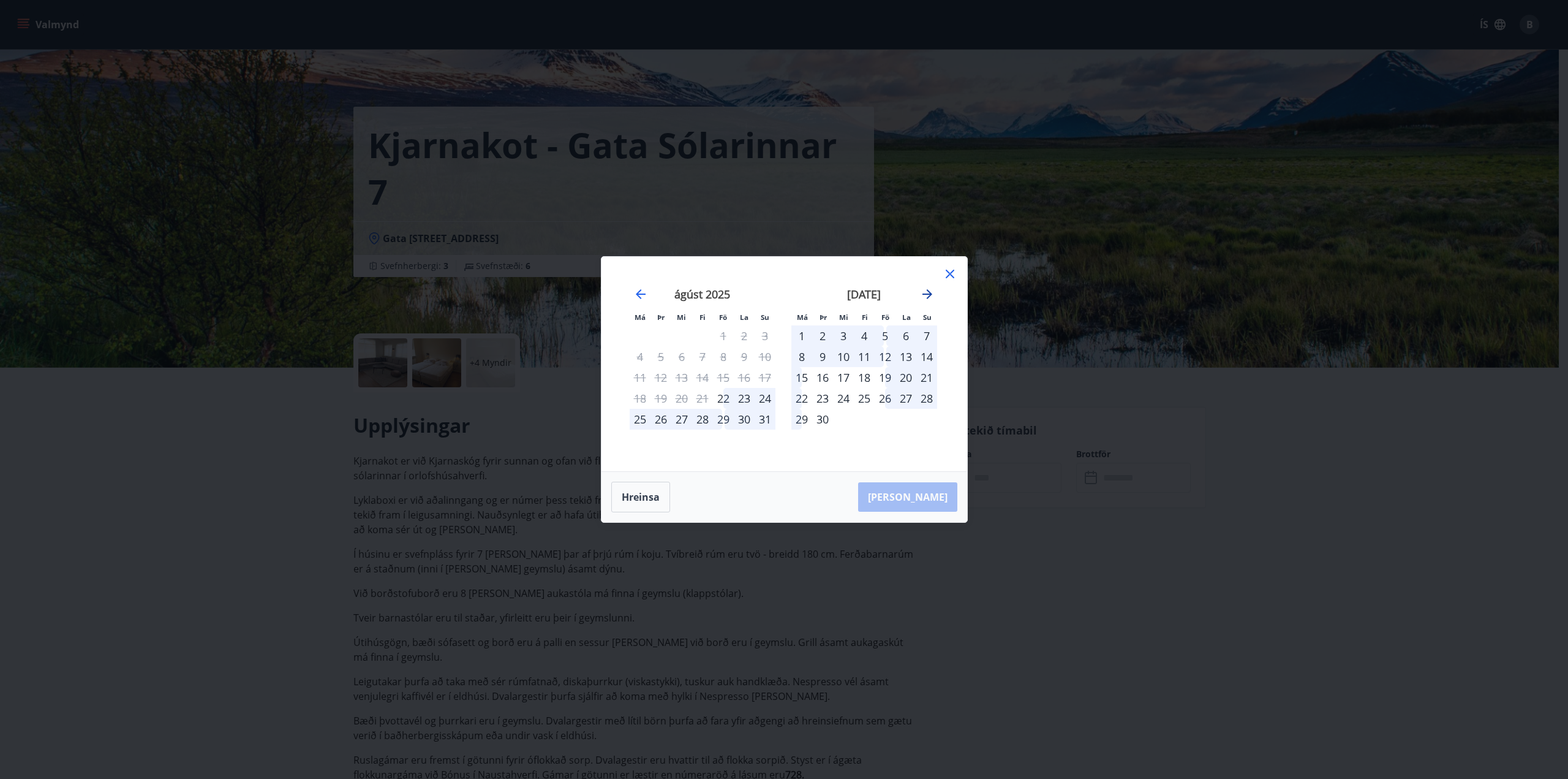
click at [931, 299] on icon "Move forward to switch to the next month." at bounding box center [928, 294] width 15 height 15
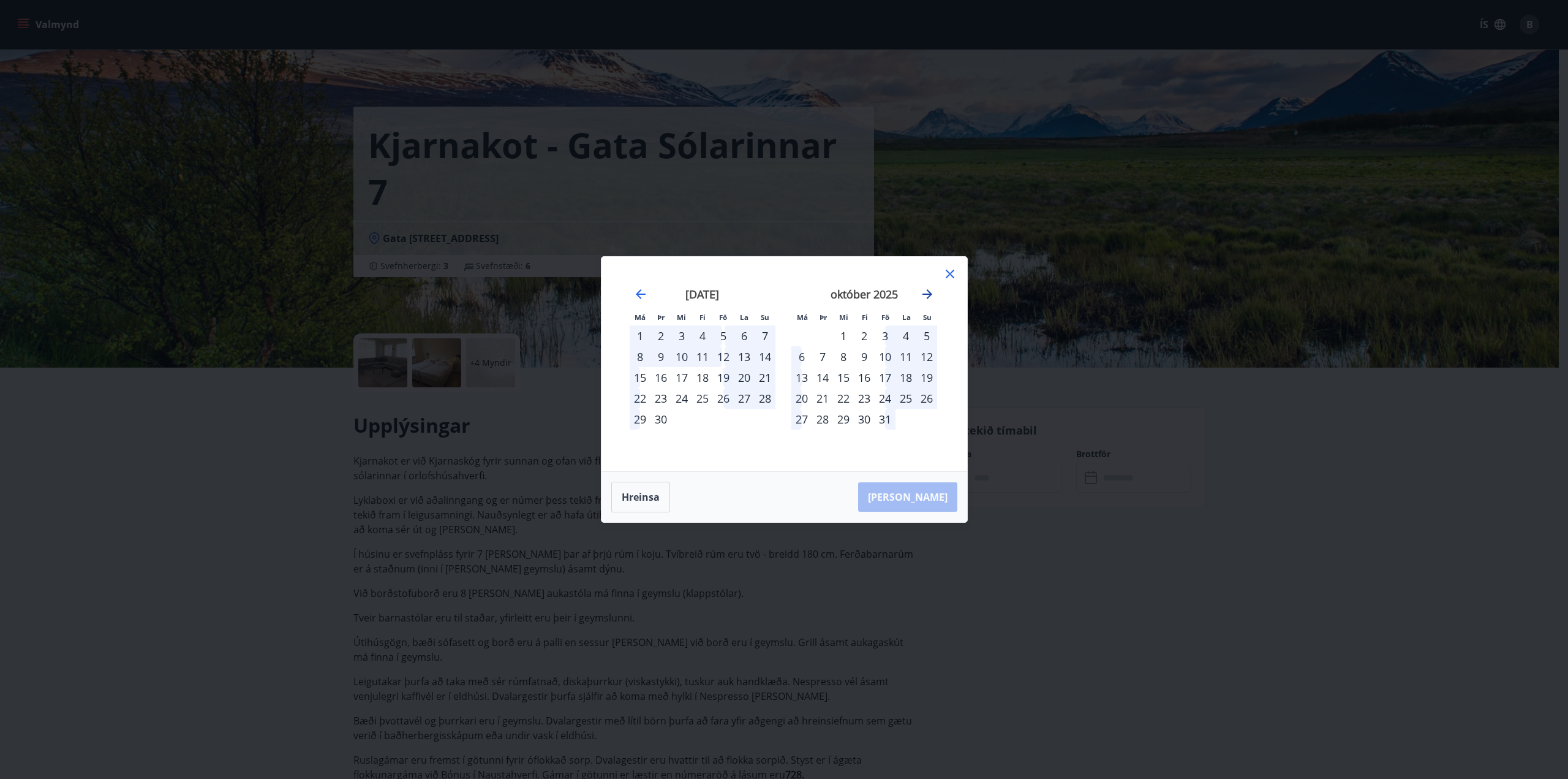
click at [931, 293] on icon "Move forward to switch to the next month." at bounding box center [927, 293] width 10 height 10
click at [802, 398] on div "16" at bounding box center [802, 398] width 21 height 21
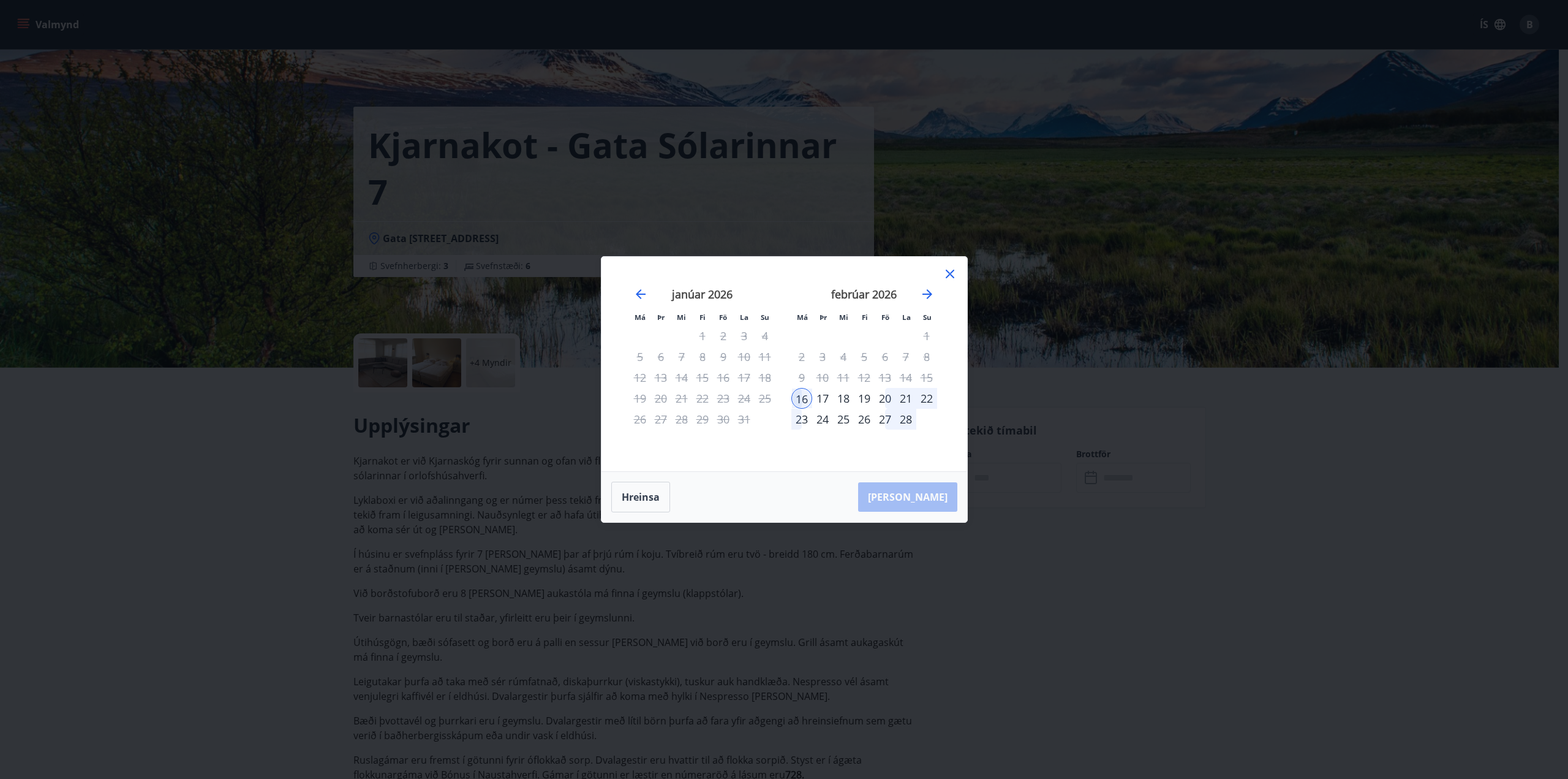
click at [931, 400] on div "22" at bounding box center [927, 398] width 21 height 21
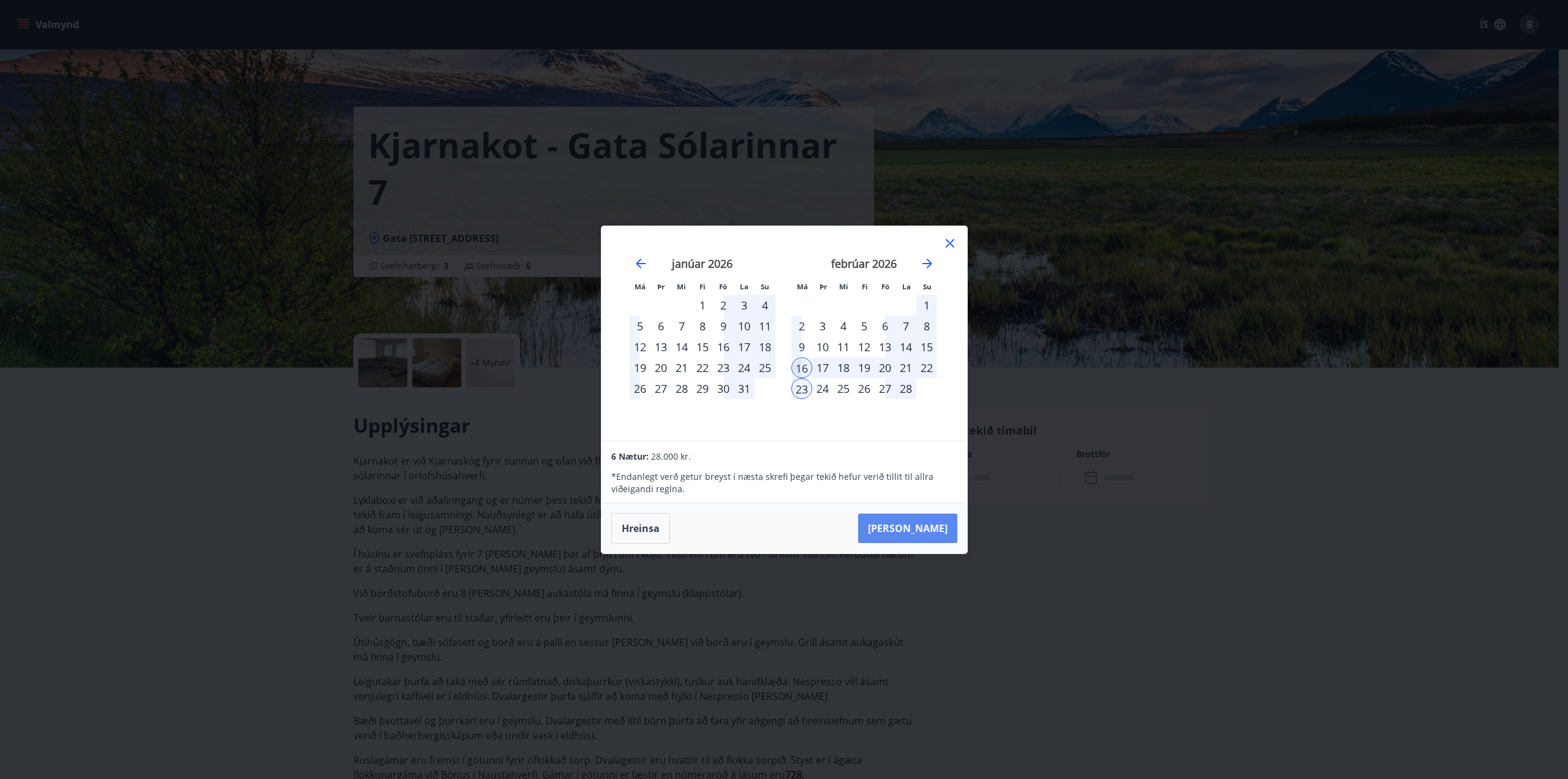
click at [913, 522] on button "[PERSON_NAME]" at bounding box center [907, 528] width 99 height 29
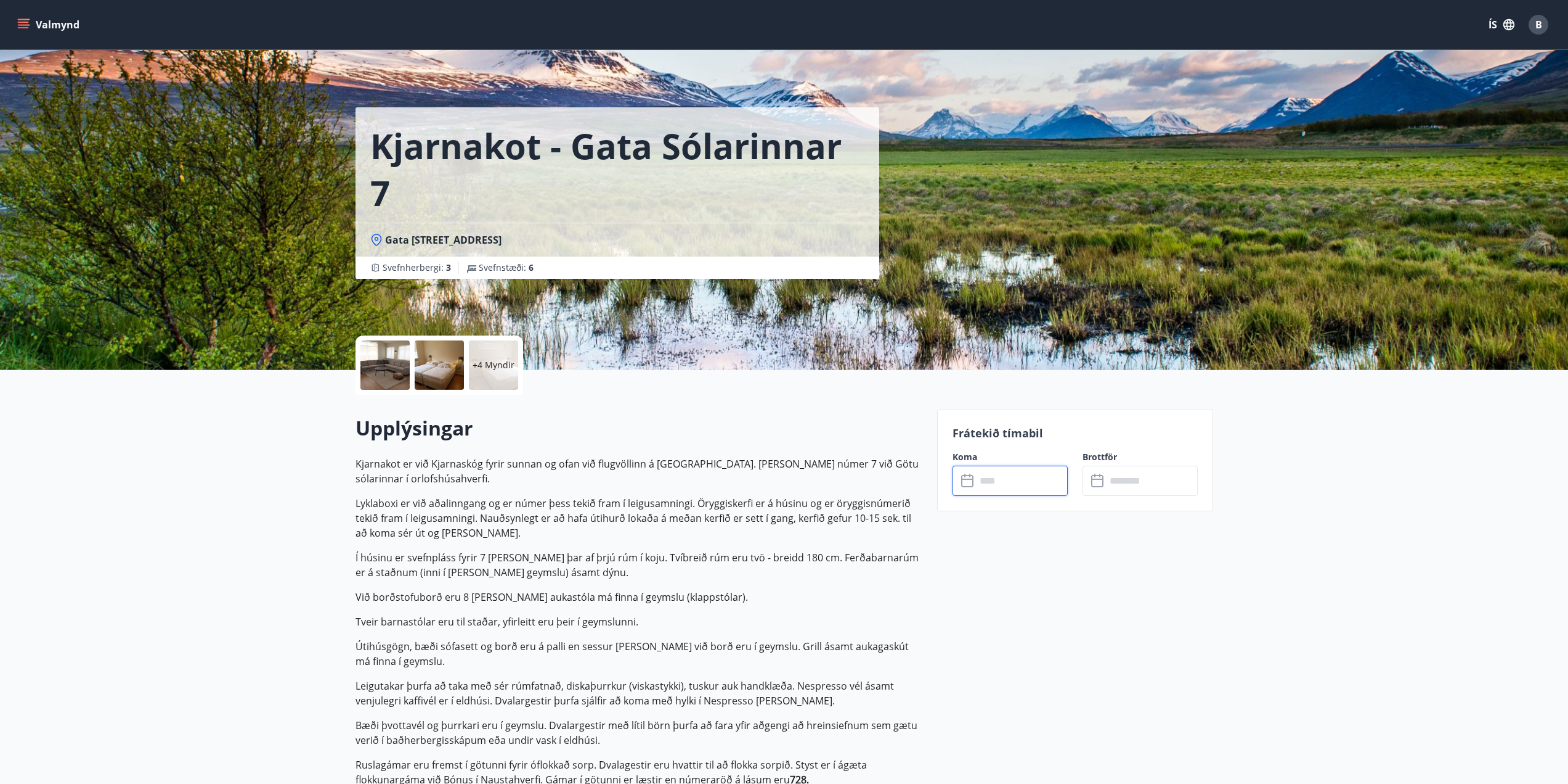
type input "******"
click at [1150, 593] on button "Greiða" at bounding box center [1140, 593] width 115 height 29
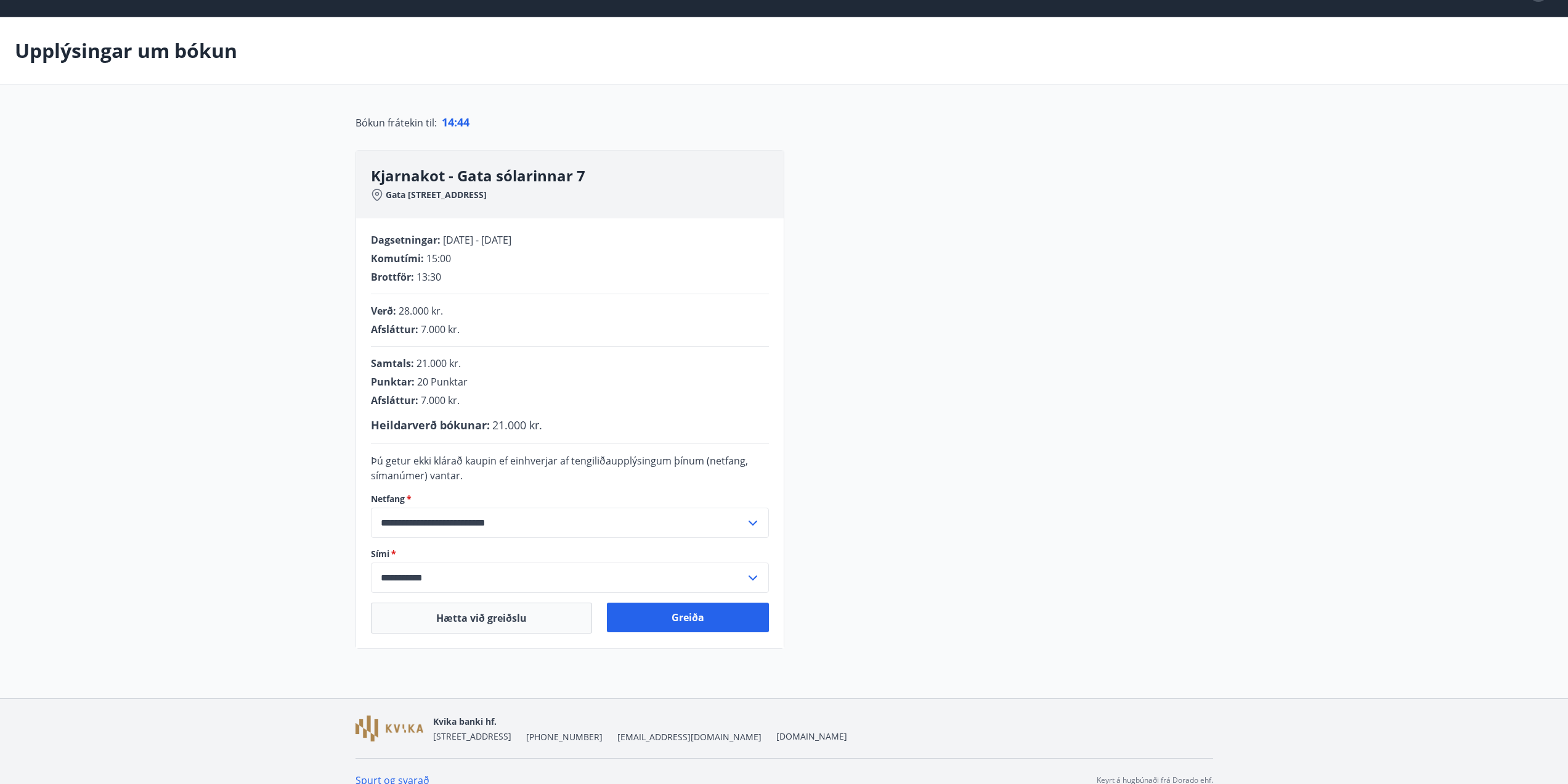
scroll to position [50, 0]
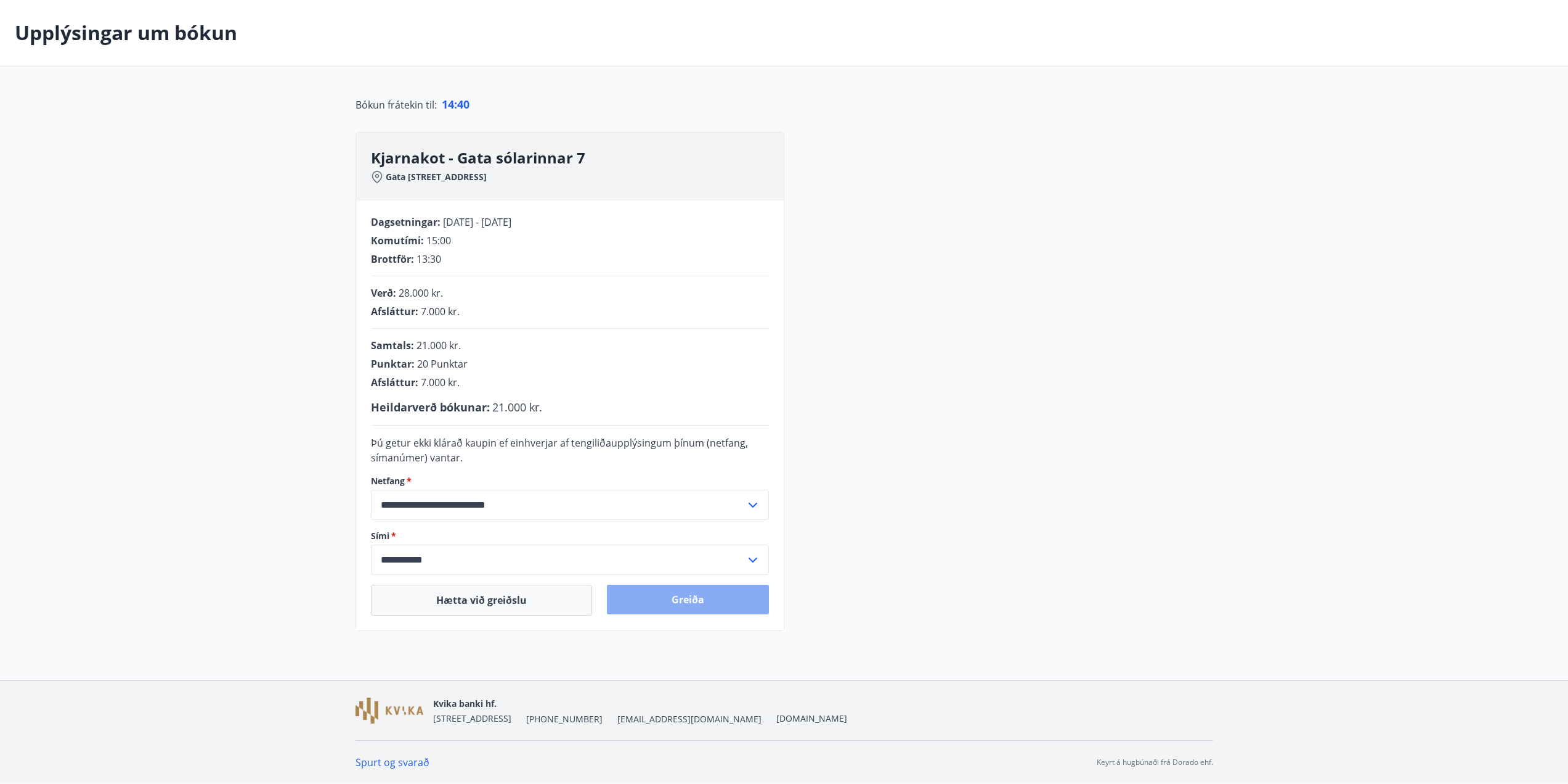
click at [691, 606] on button "Greiða" at bounding box center [687, 599] width 162 height 29
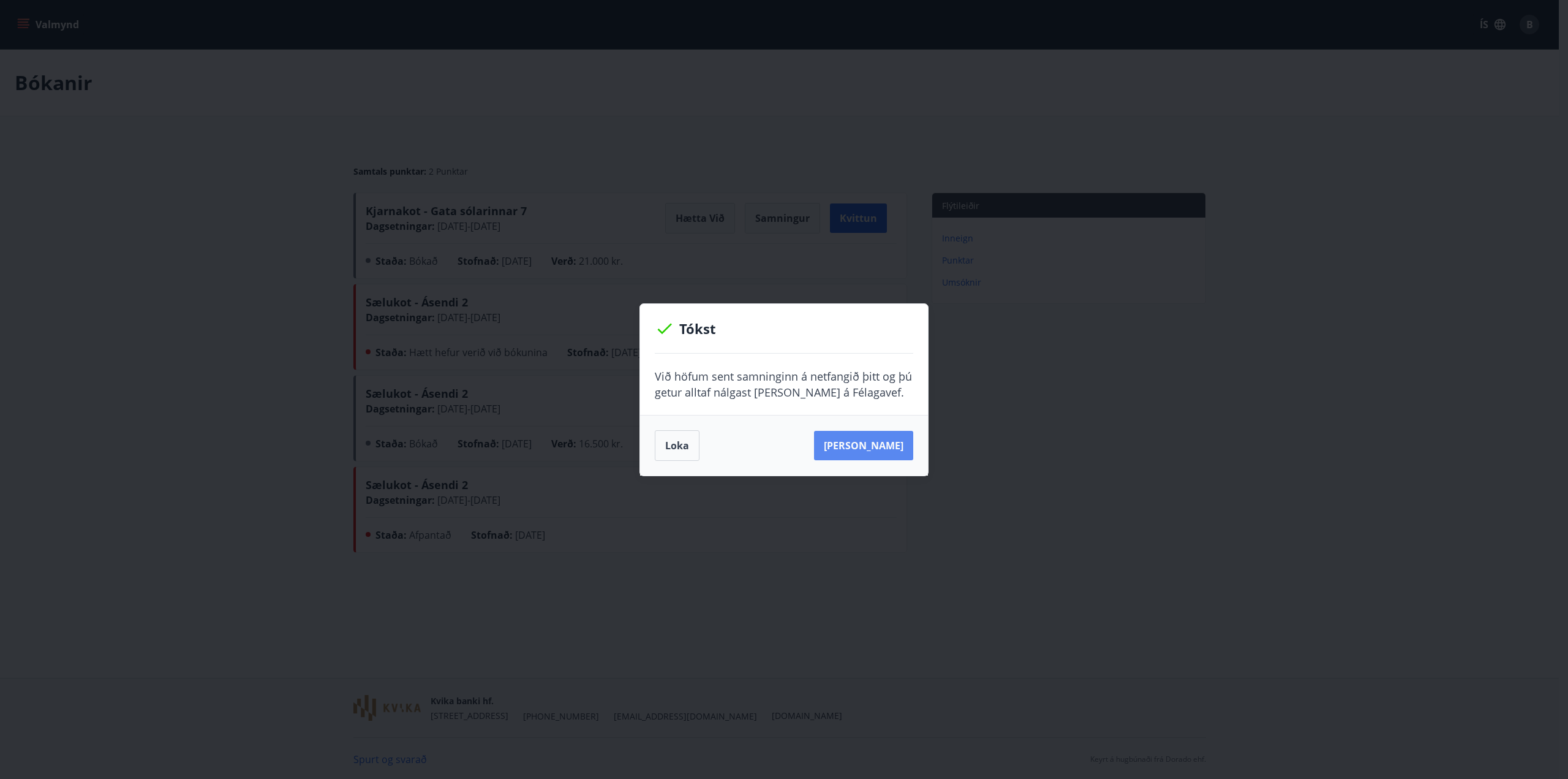
click at [855, 446] on button "[PERSON_NAME]" at bounding box center [863, 445] width 99 height 29
click at [860, 450] on button "[PERSON_NAME]" at bounding box center [863, 445] width 99 height 29
click at [689, 447] on button "Loka" at bounding box center [677, 445] width 45 height 31
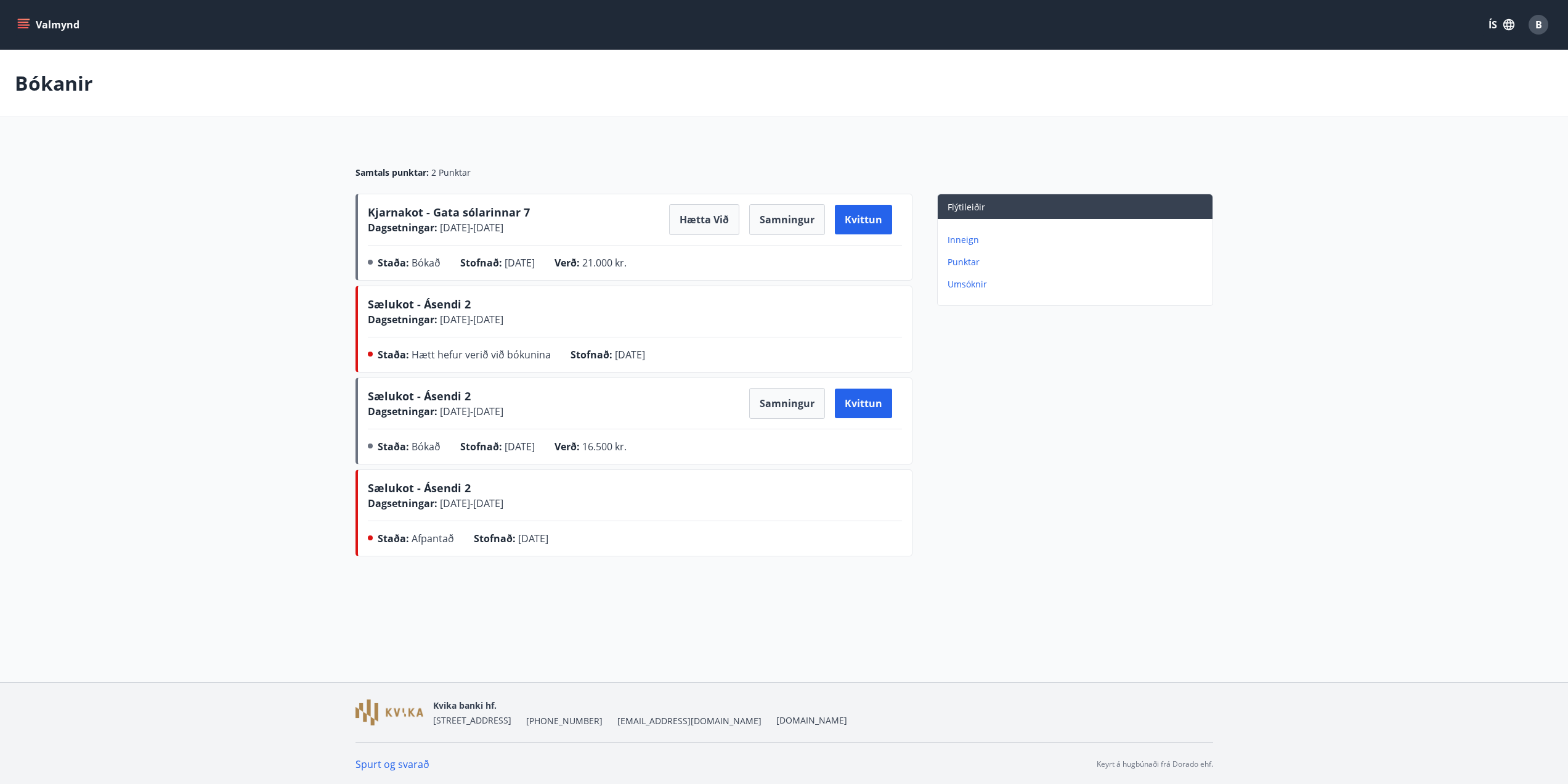
click at [32, 31] on button "Valmynd" at bounding box center [50, 24] width 70 height 22
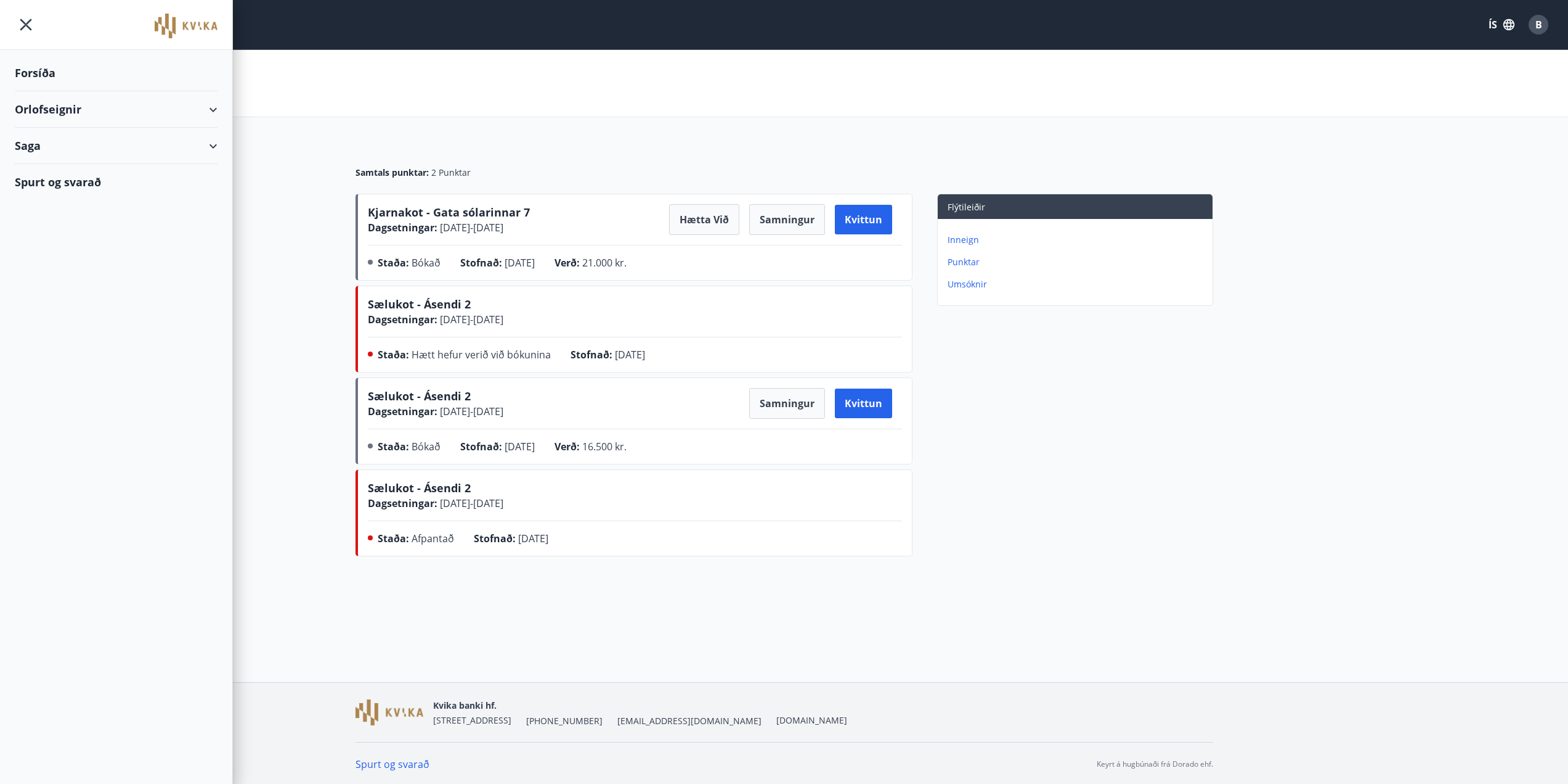
click at [80, 75] on div "Forsíða" at bounding box center [116, 73] width 202 height 36
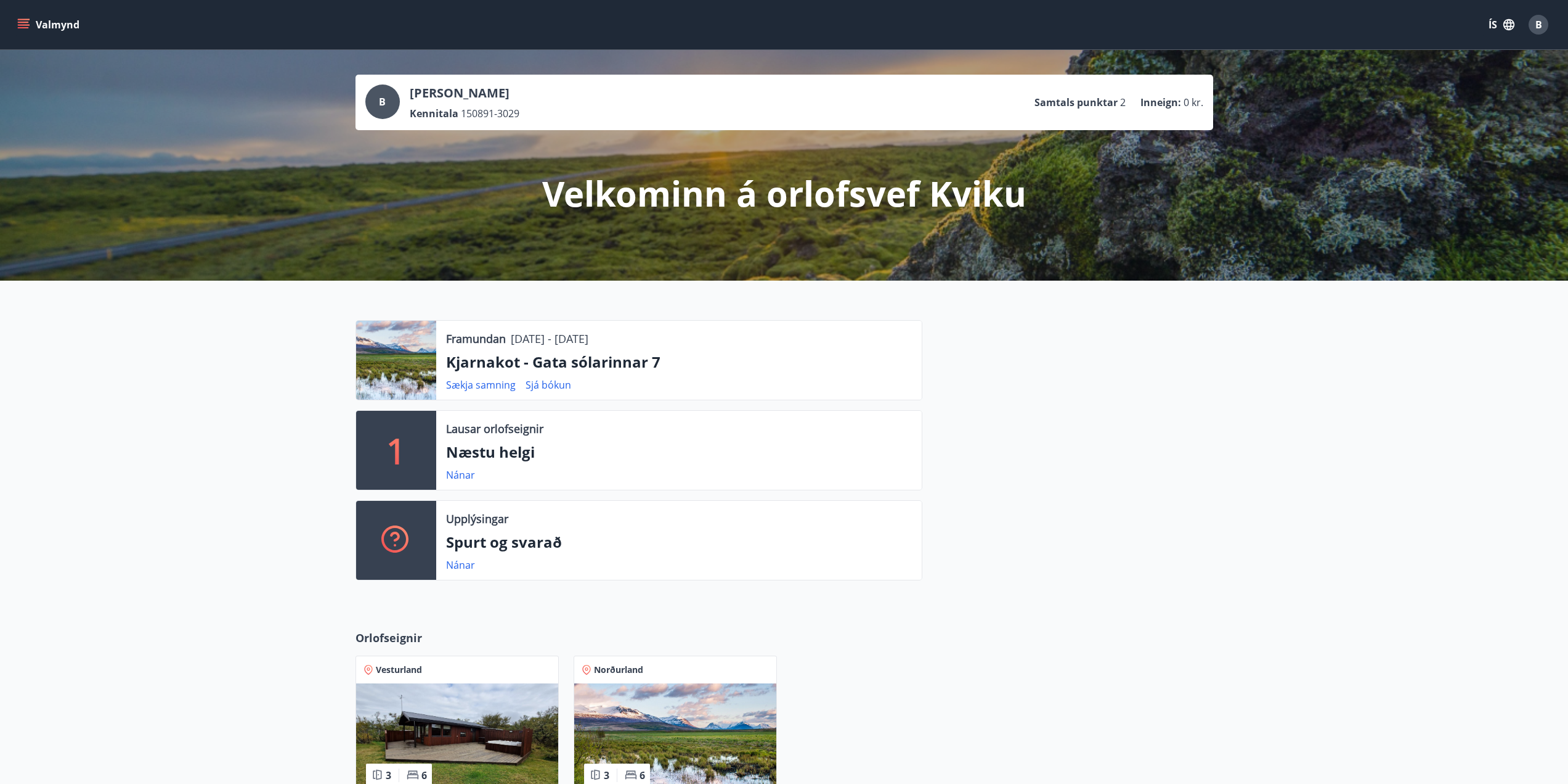
click at [26, 29] on icon "menu" at bounding box center [23, 28] width 11 height 2
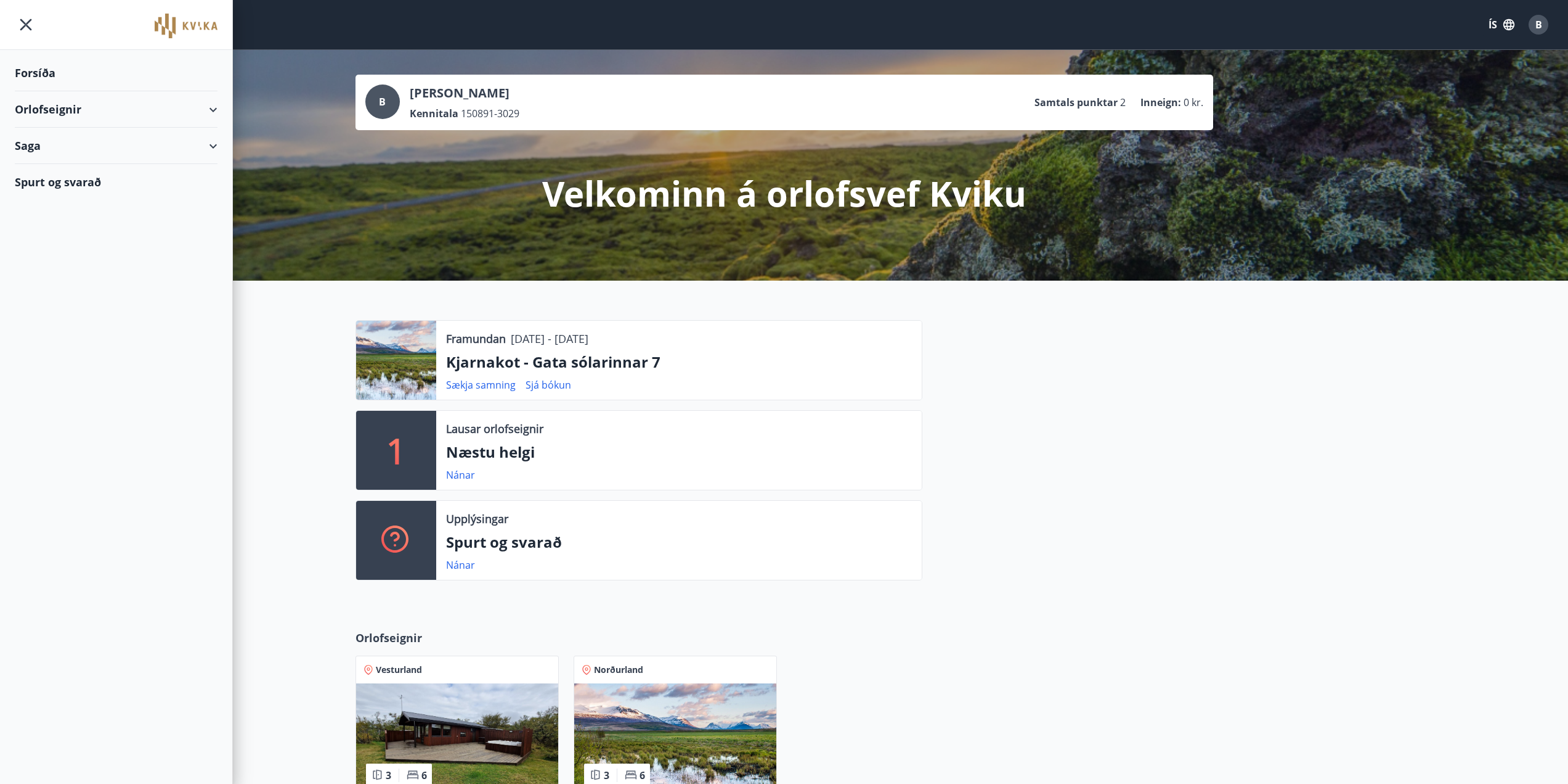
click at [49, 100] on div "Orlofseignir" at bounding box center [116, 109] width 202 height 36
click at [56, 137] on div "Framboð" at bounding box center [116, 140] width 183 height 26
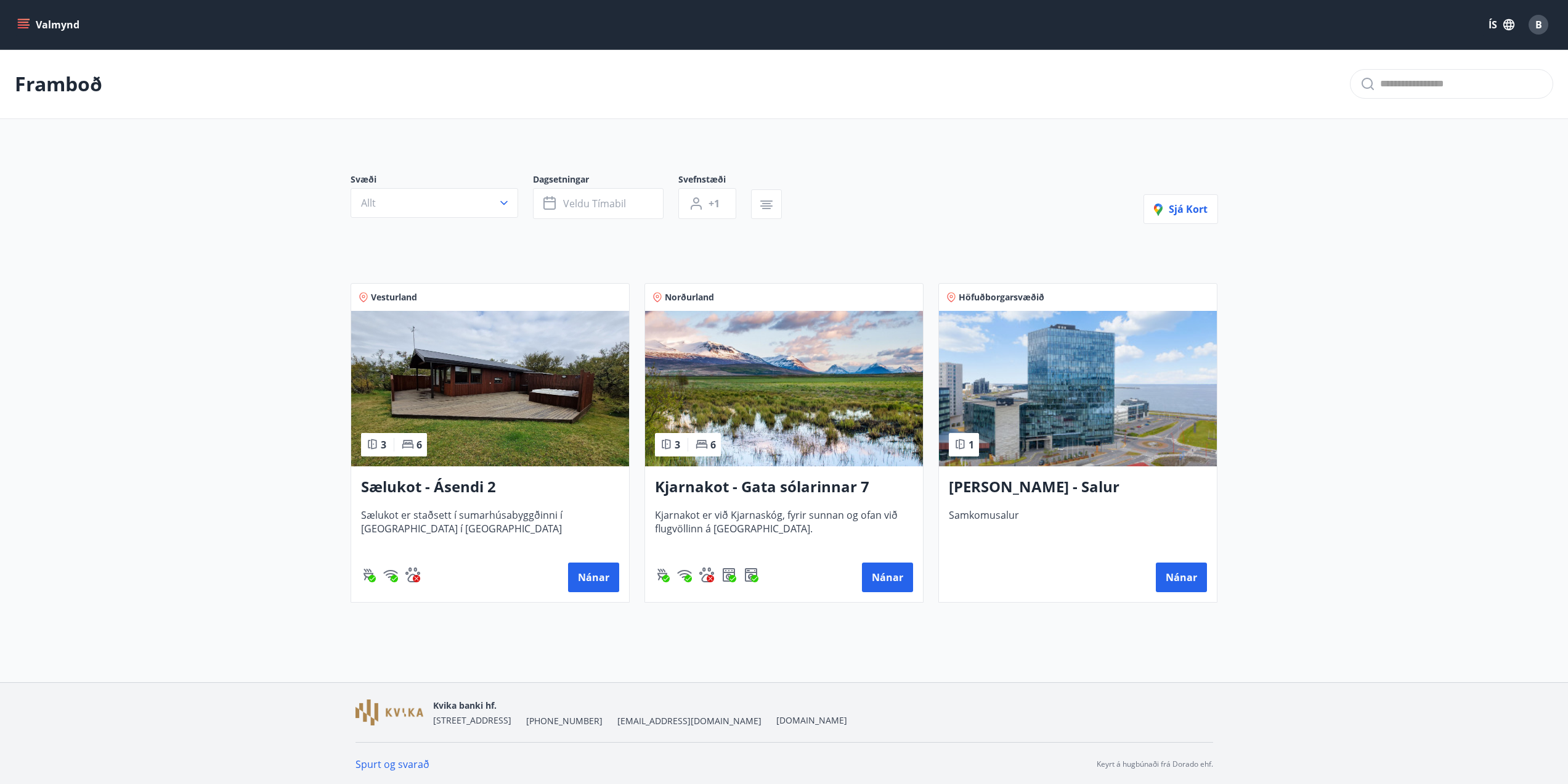
click at [744, 374] on img at bounding box center [784, 389] width 278 height 155
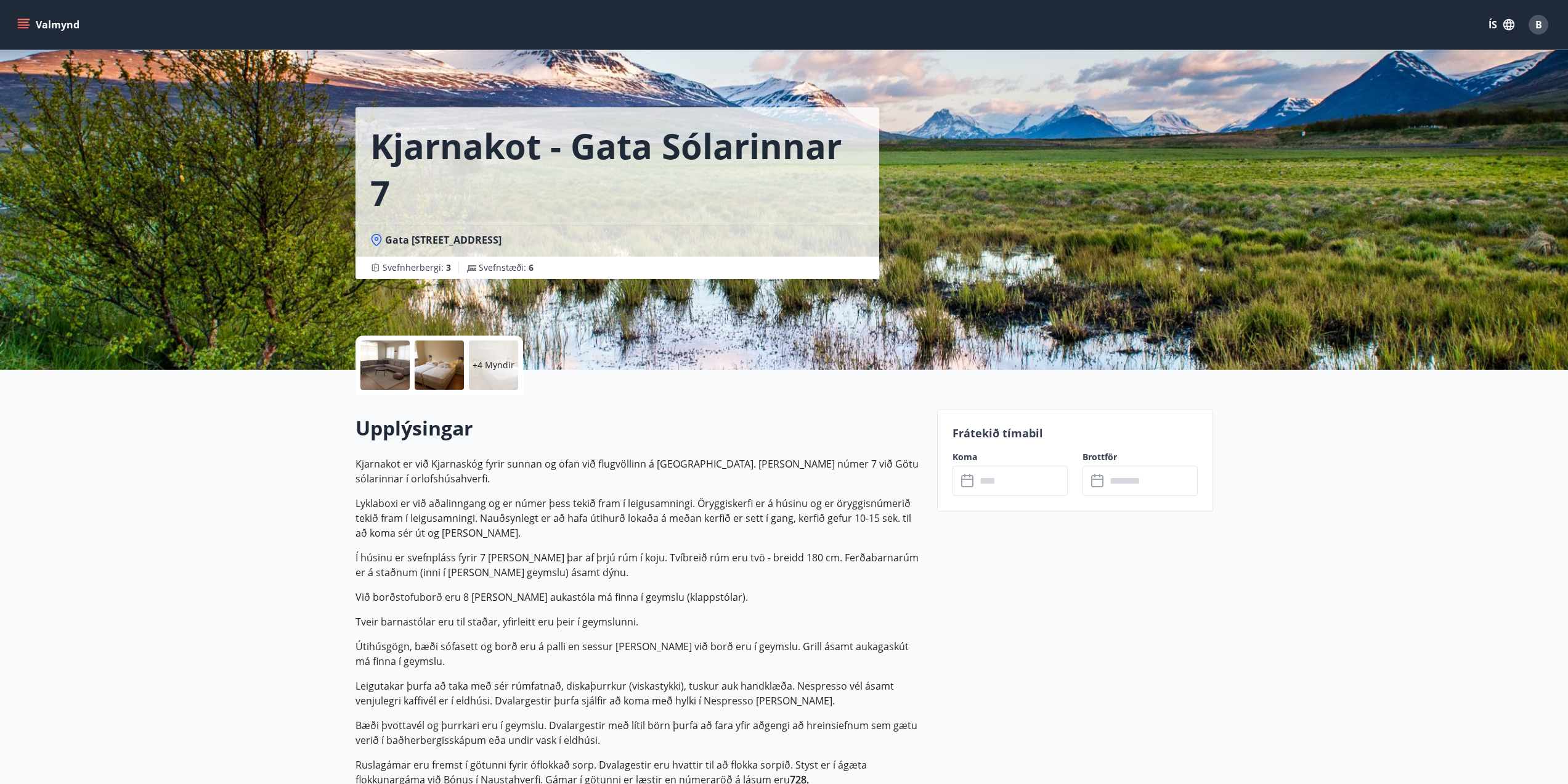
click at [1009, 471] on input "text" at bounding box center [1022, 480] width 92 height 30
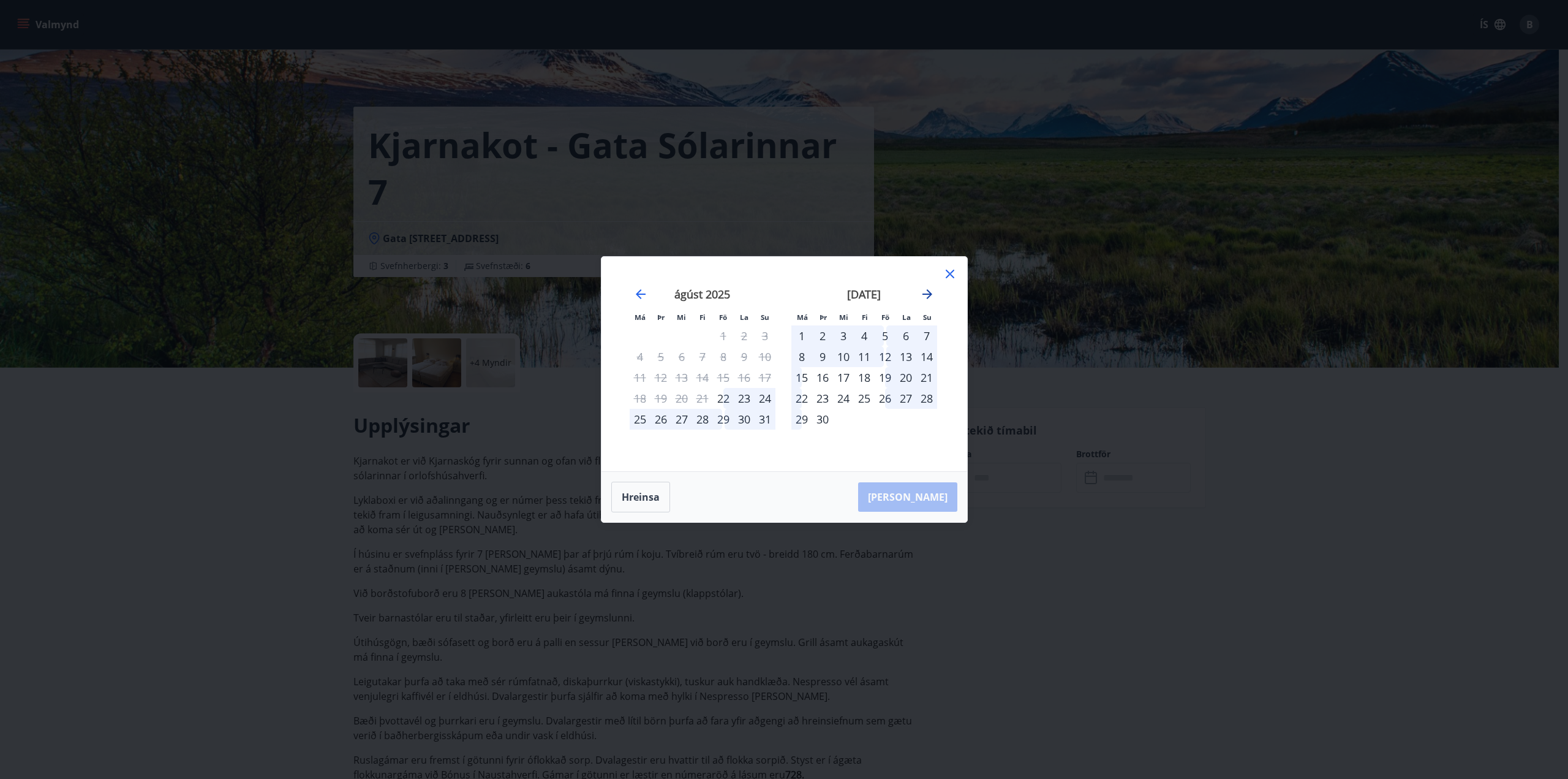
click at [930, 289] on icon "Move forward to switch to the next month." at bounding box center [928, 294] width 15 height 15
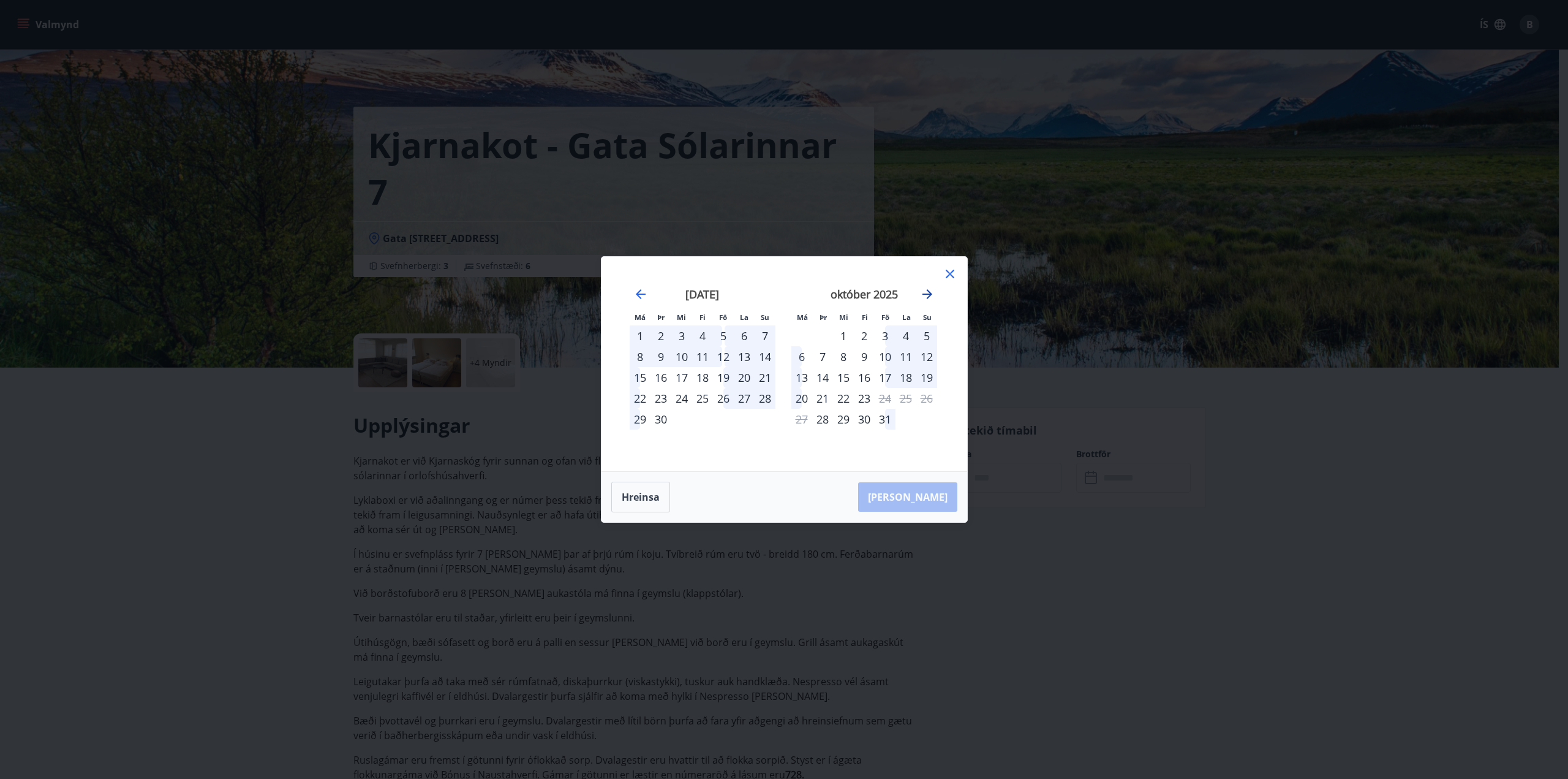
click at [928, 292] on icon "Move forward to switch to the next month." at bounding box center [927, 293] width 10 height 10
